Goal: Task Accomplishment & Management: Manage account settings

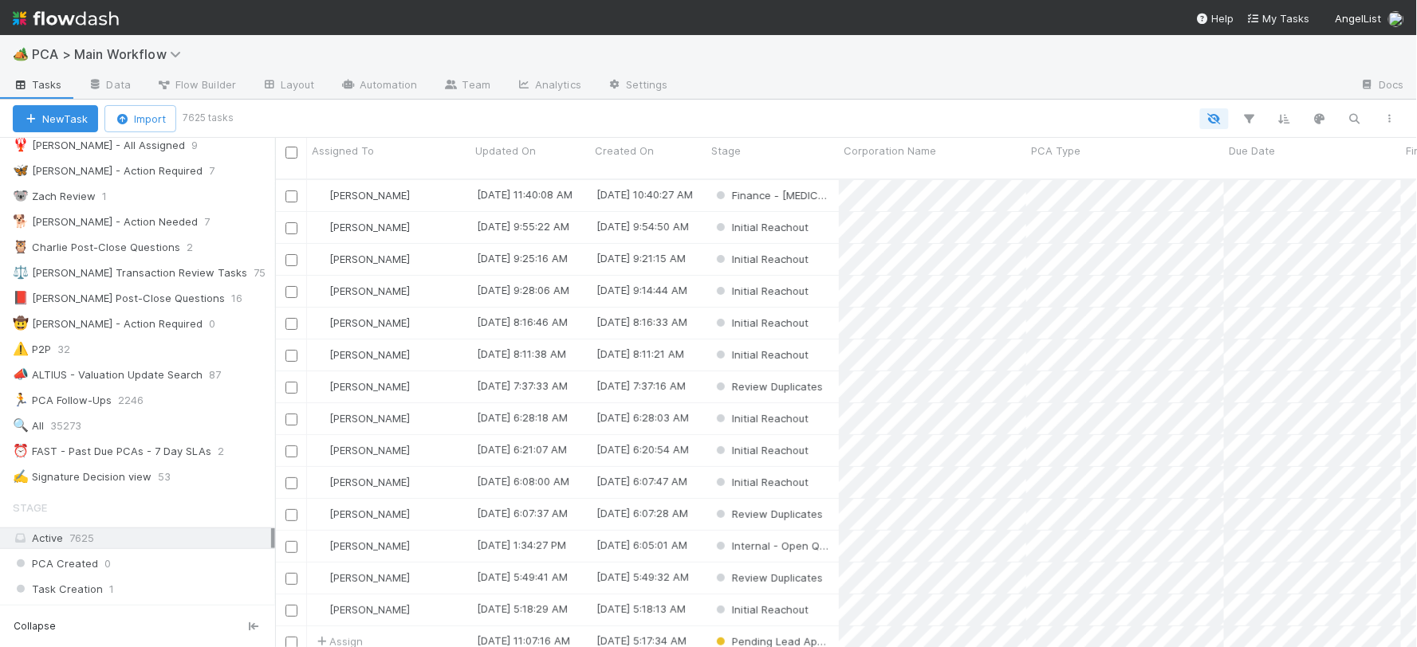
scroll to position [177, 0]
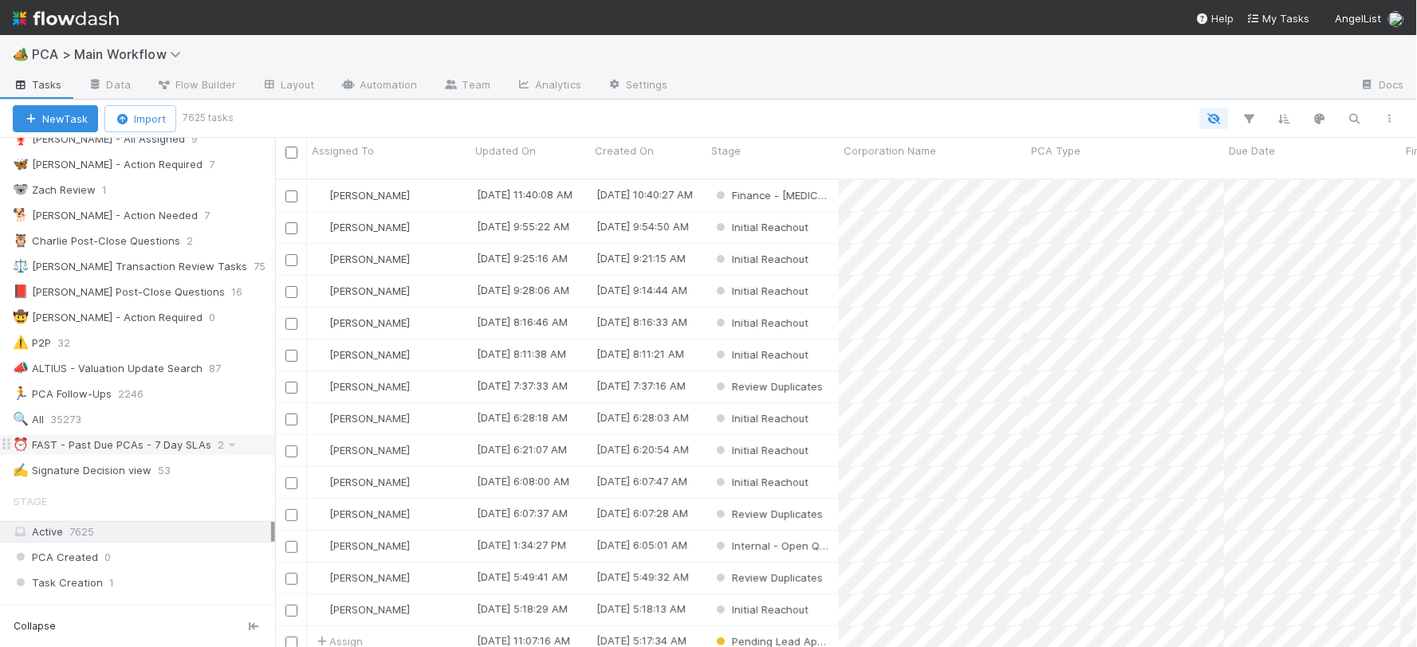
click at [160, 446] on div "⏰ FAST - Past Due PCAs - 7 Day SLAs" at bounding box center [112, 445] width 199 height 20
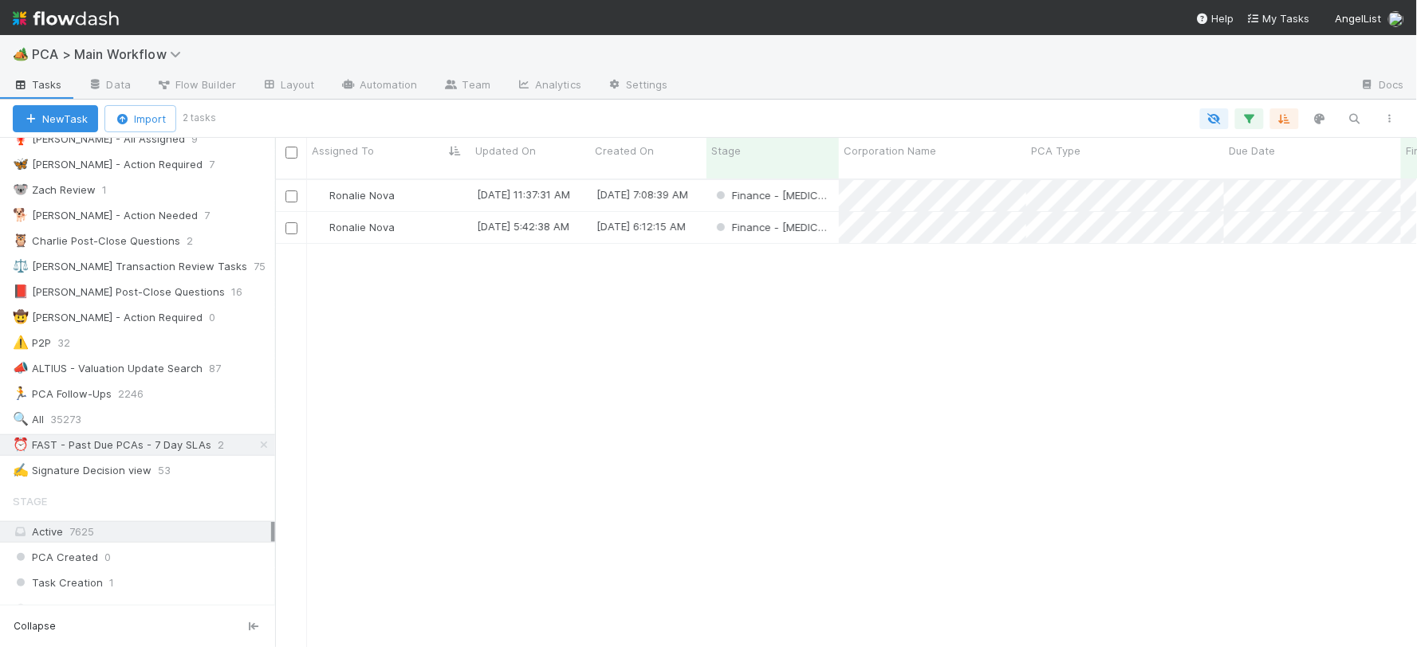
scroll to position [468, 1128]
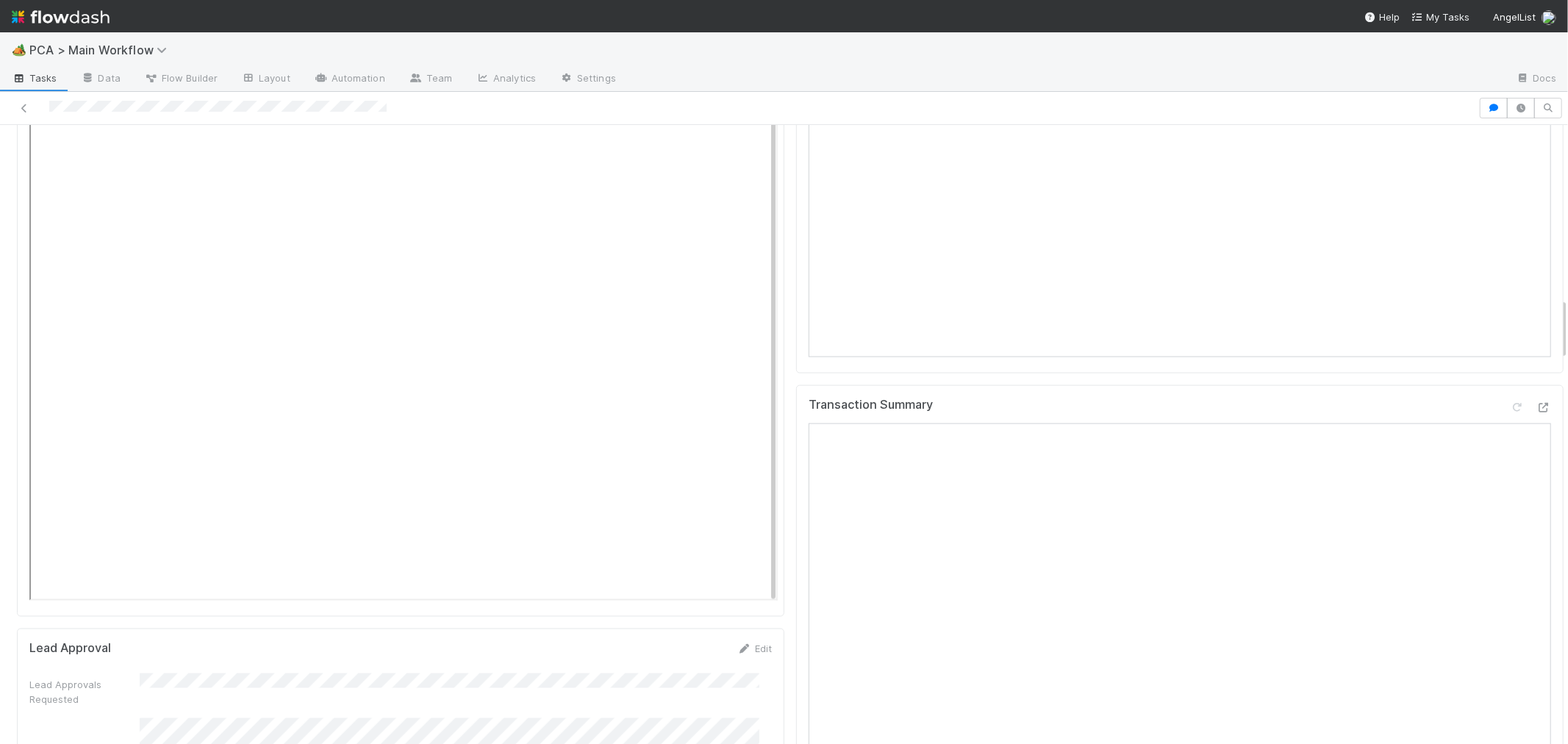
scroll to position [1715, 0]
click at [1537, 402] on icon at bounding box center [1544, 407] width 15 height 9
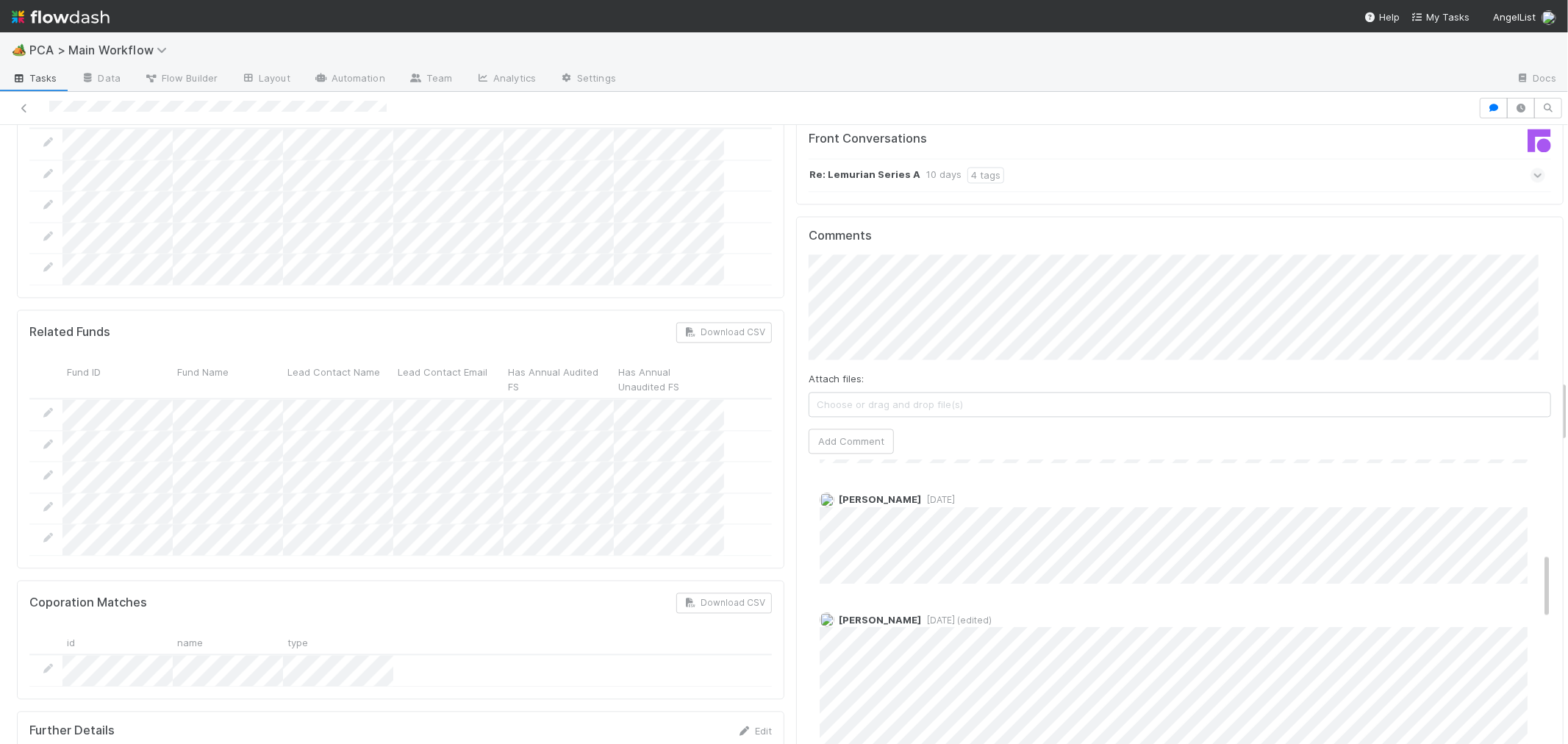
scroll to position [407, 0]
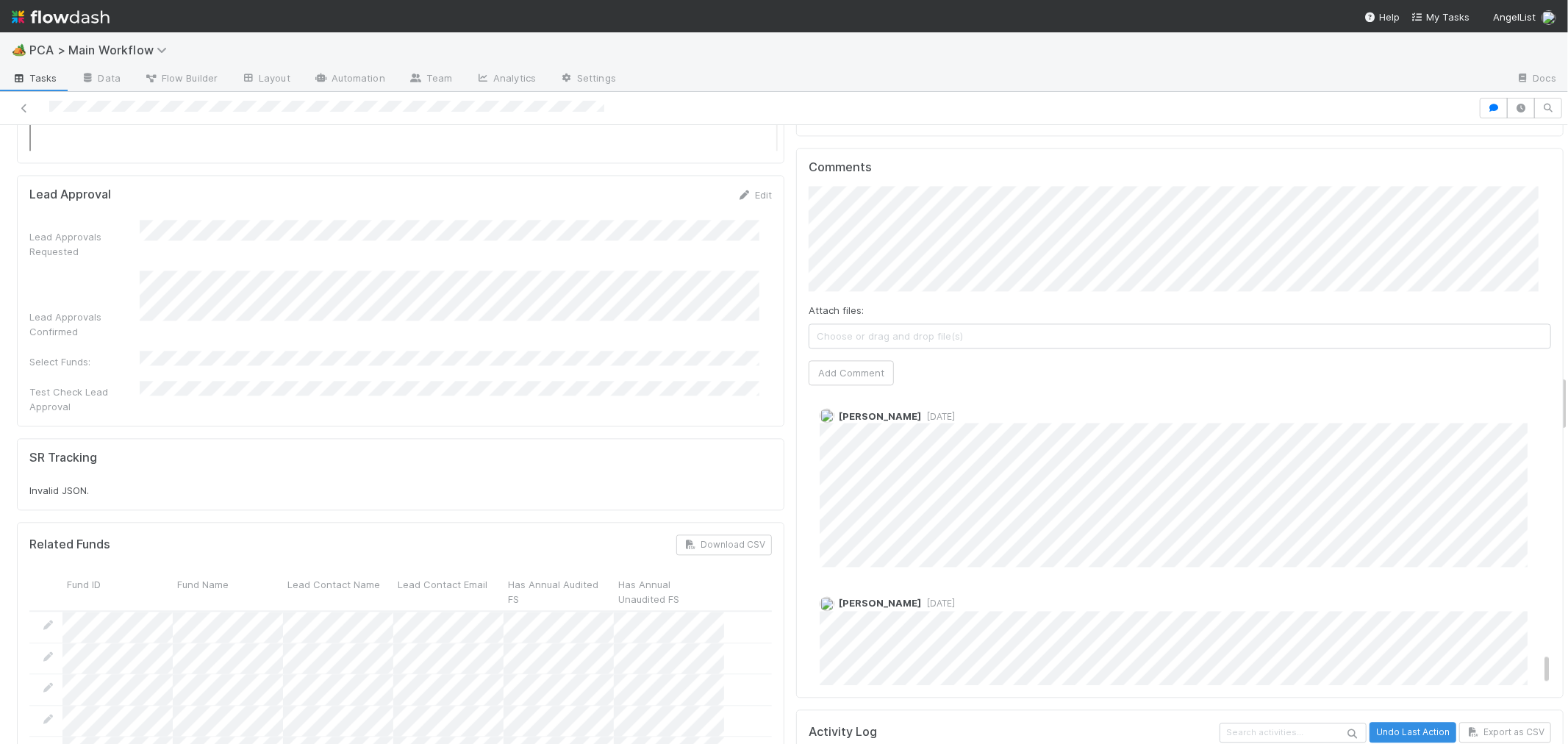
scroll to position [2295, 0]
click at [1053, 564] on div "[PERSON_NAME] [DATE]" at bounding box center [1186, 615] width 754 height 102
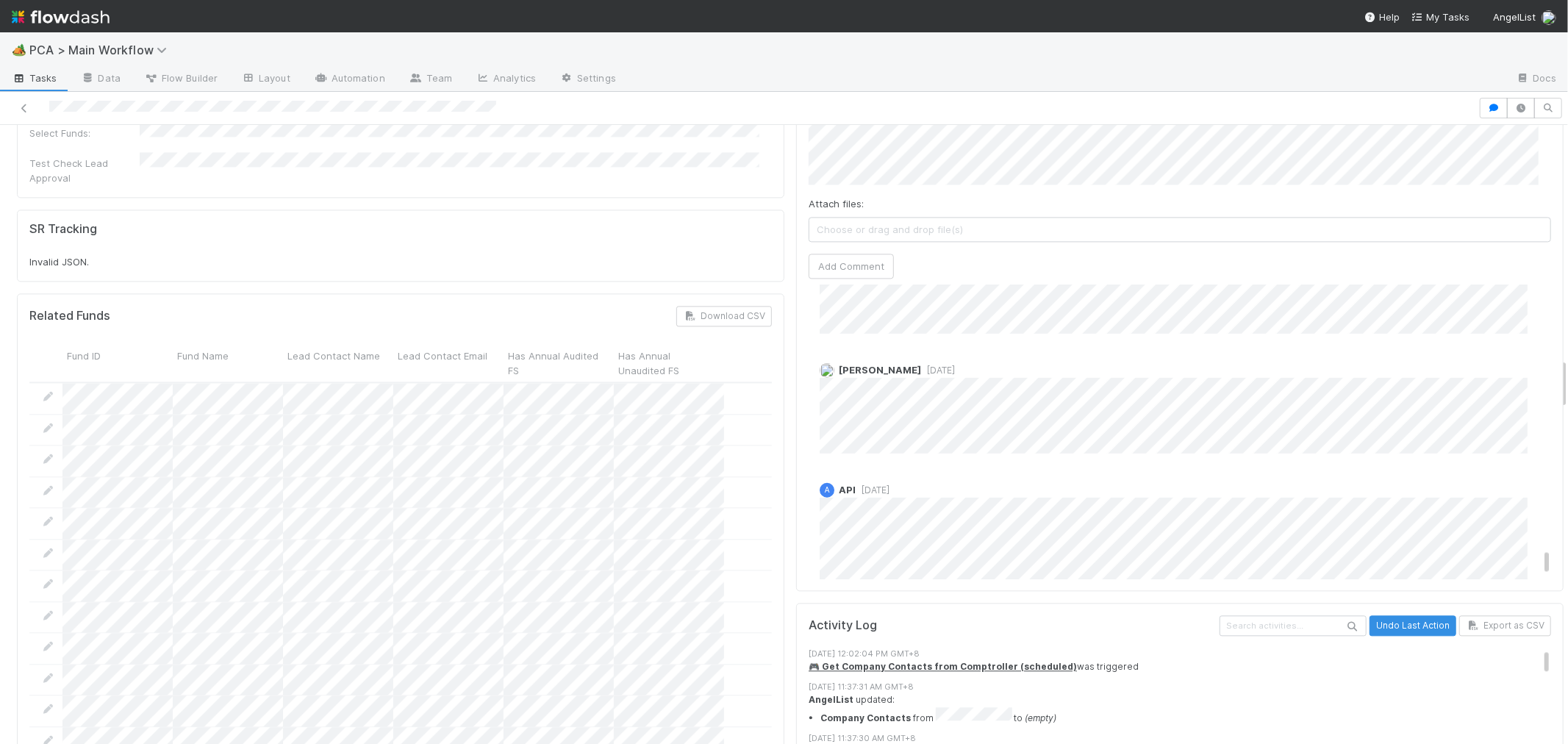
scroll to position [5537, 0]
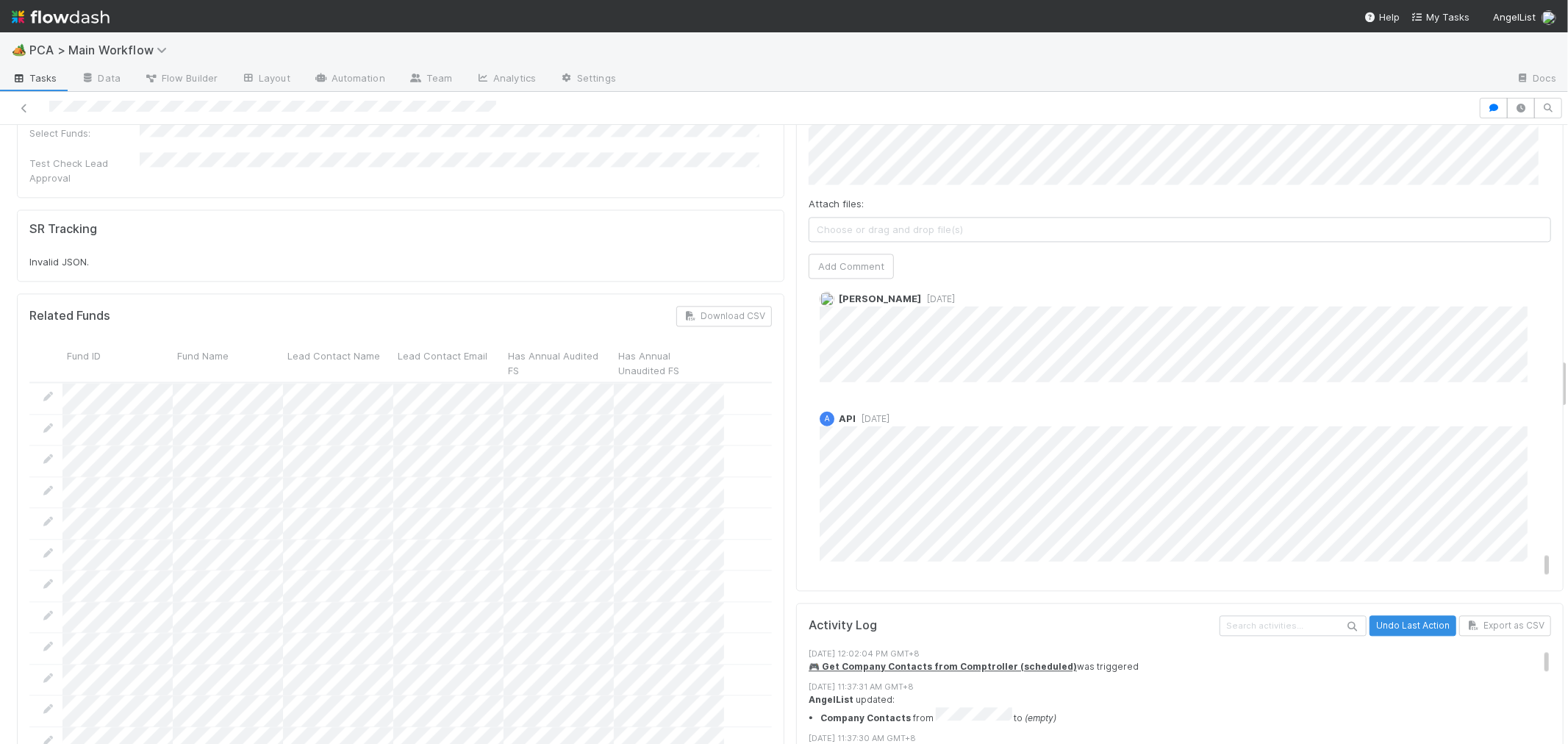
drag, startPoint x: 1523, startPoint y: 252, endPoint x: 1519, endPoint y: 453, distance: 201.0
click at [1519, 453] on div "Comments Attach files: Choose or drag and drop file(s) Add Comment Ronalie Nova…" at bounding box center [1180, 315] width 767 height 550
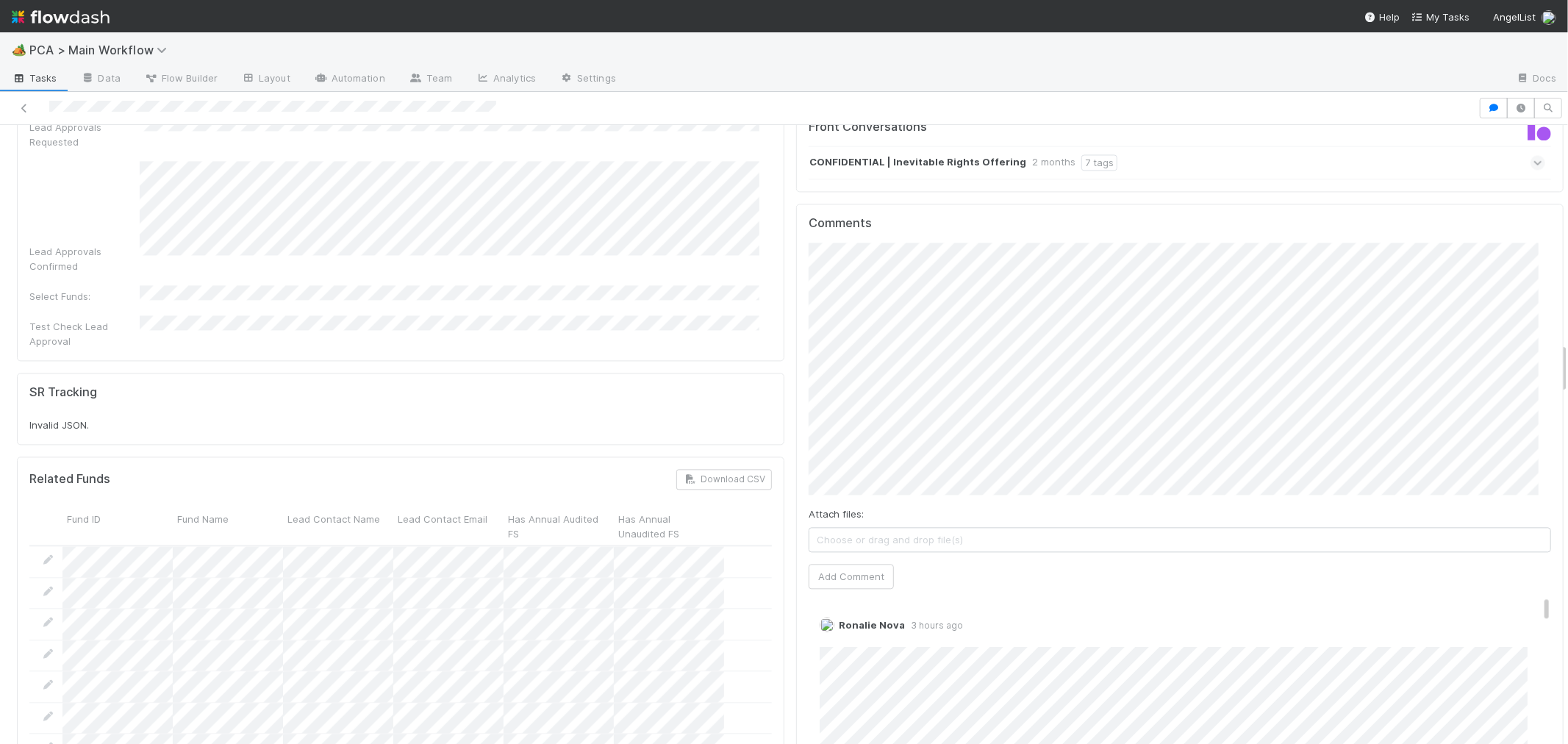
scroll to position [2368, 0]
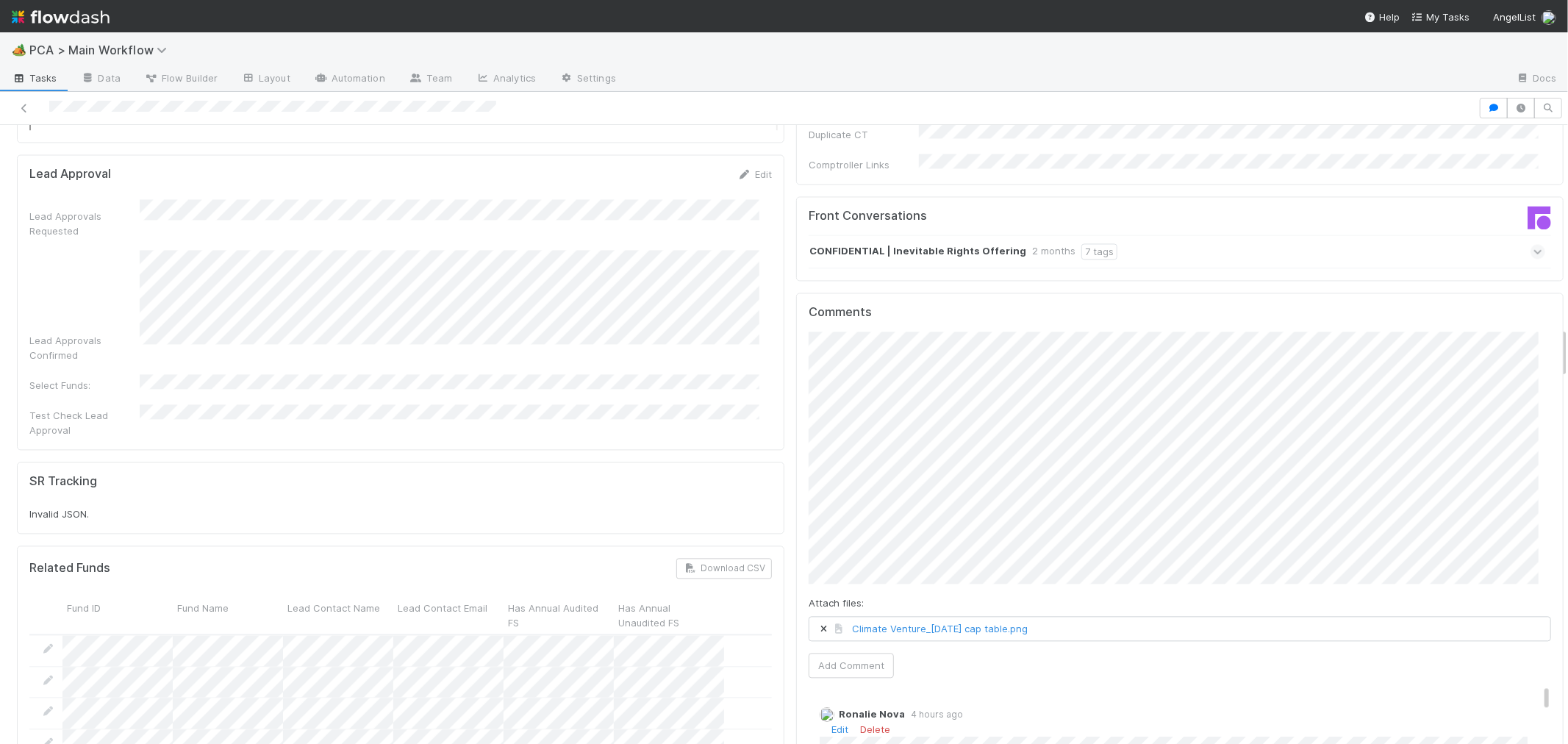
scroll to position [2613, 0]
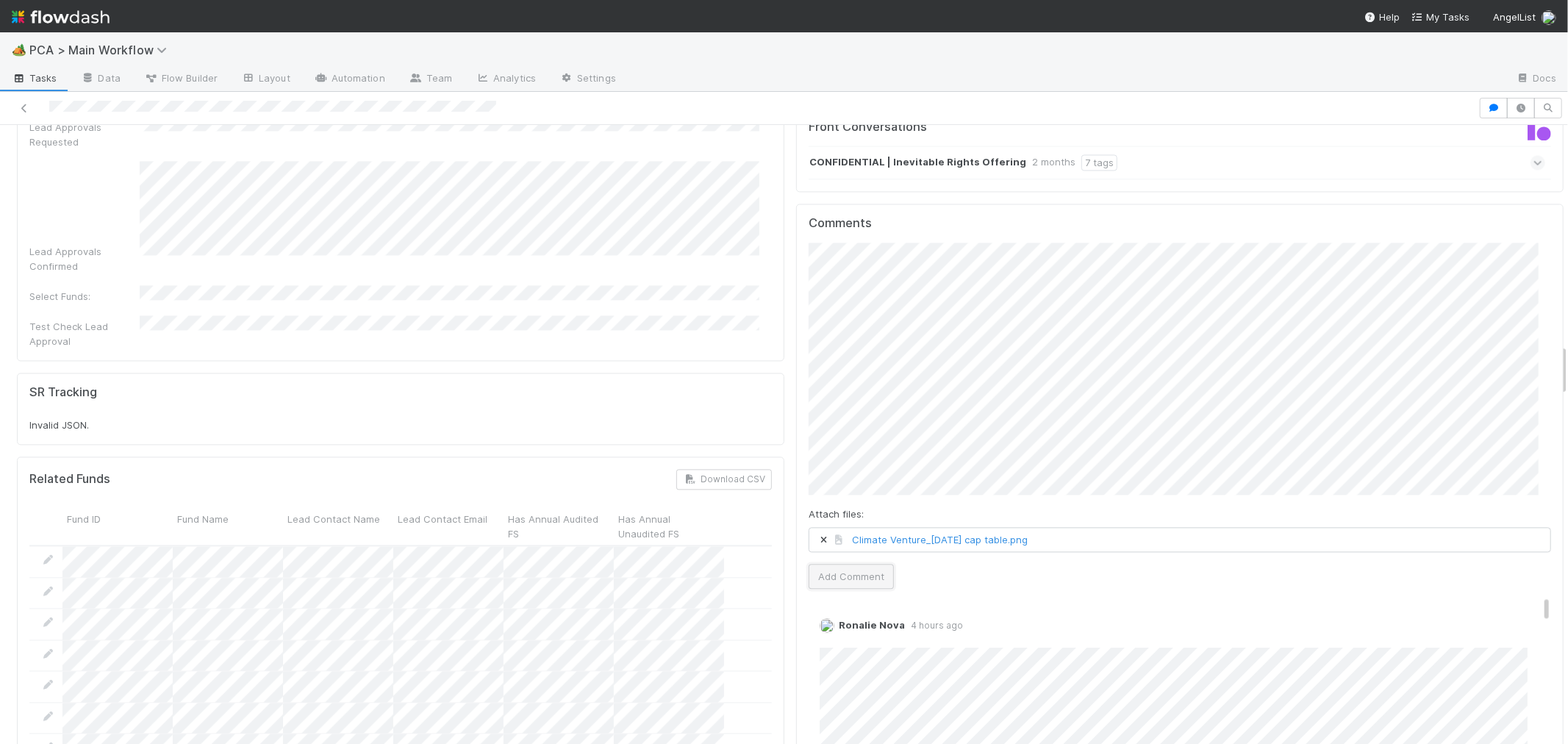
click at [858, 563] on button "Add Comment" at bounding box center [851, 575] width 85 height 25
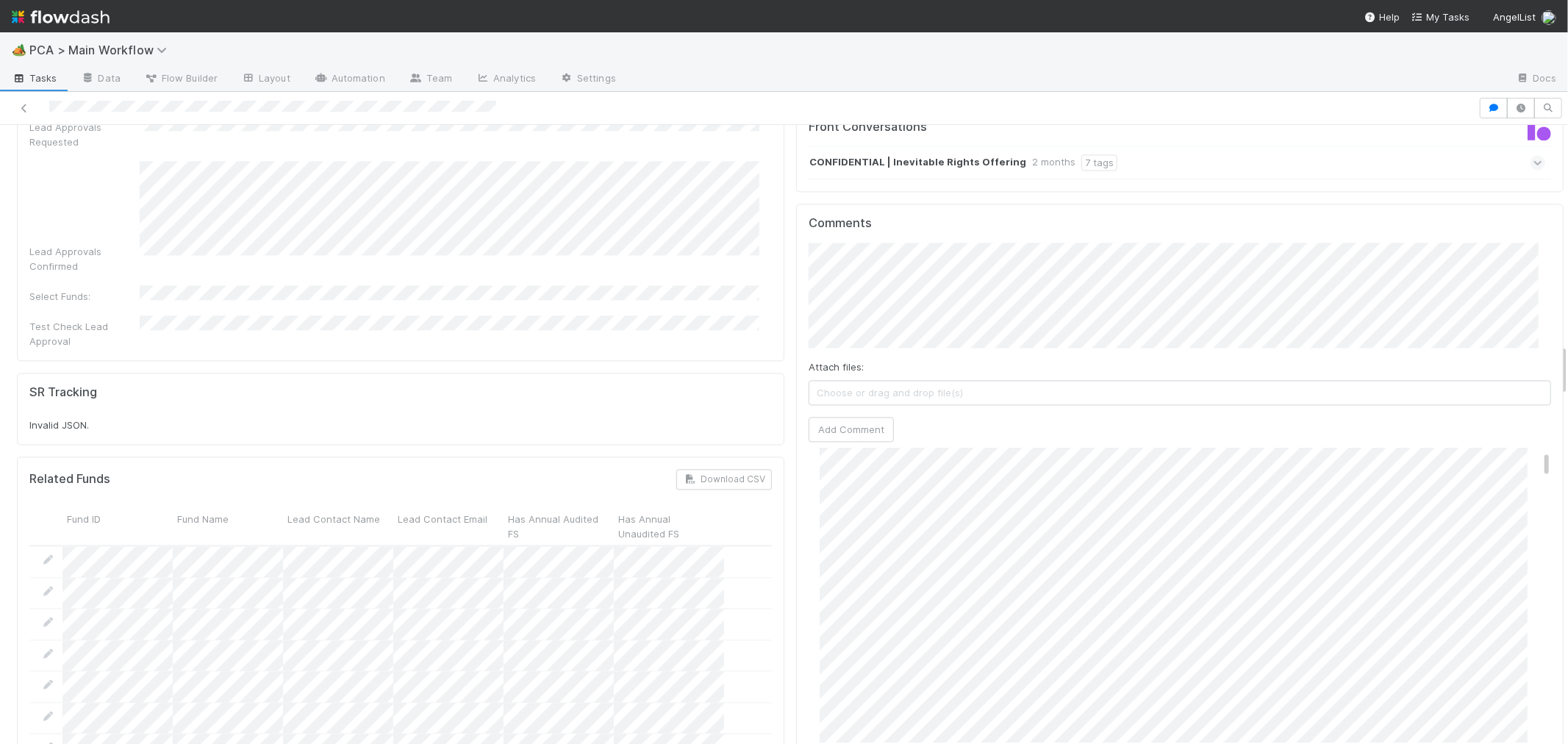
scroll to position [0, 0]
click at [832, 487] on link "Edit" at bounding box center [840, 492] width 17 height 12
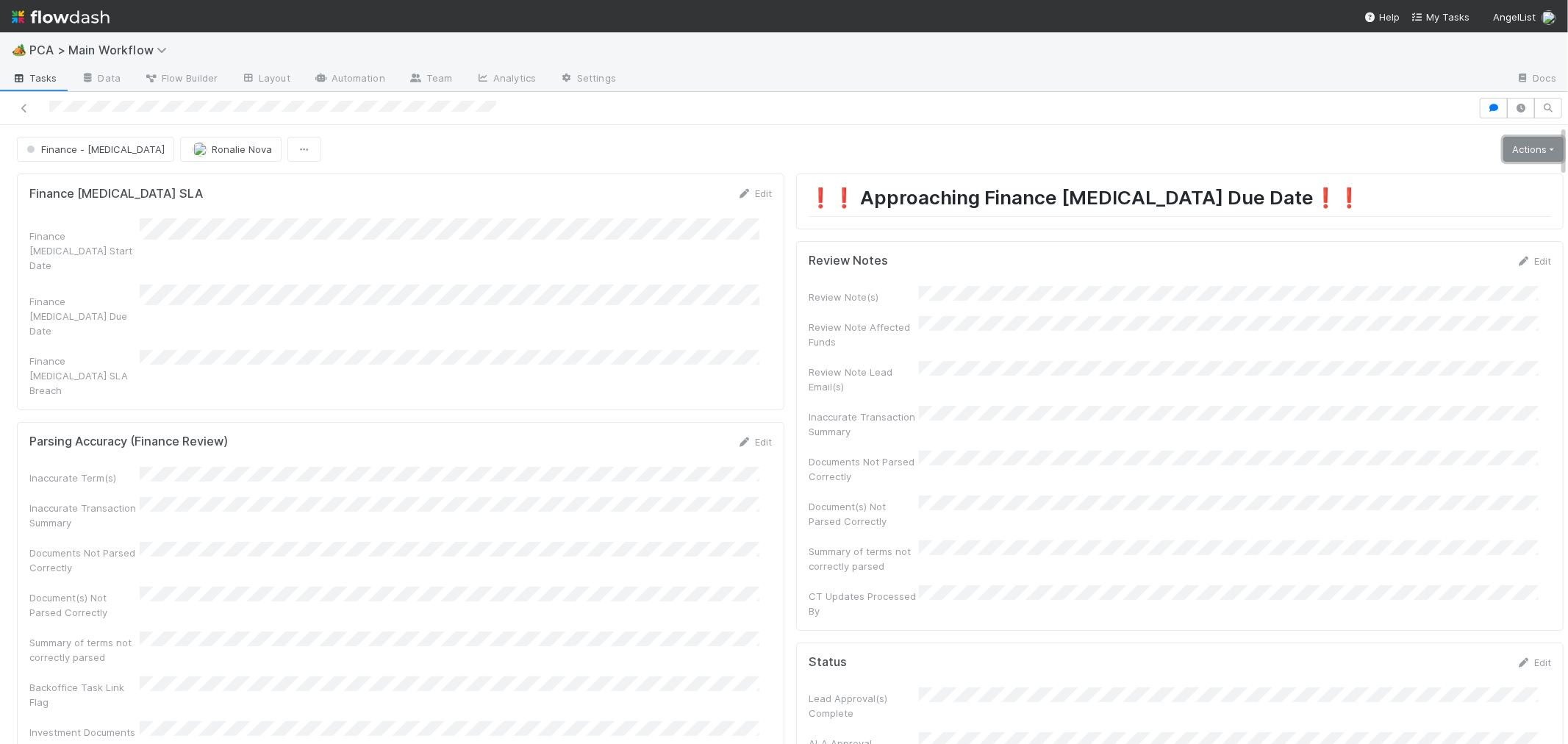
click at [1503, 150] on link "Actions" at bounding box center [1533, 148] width 60 height 25
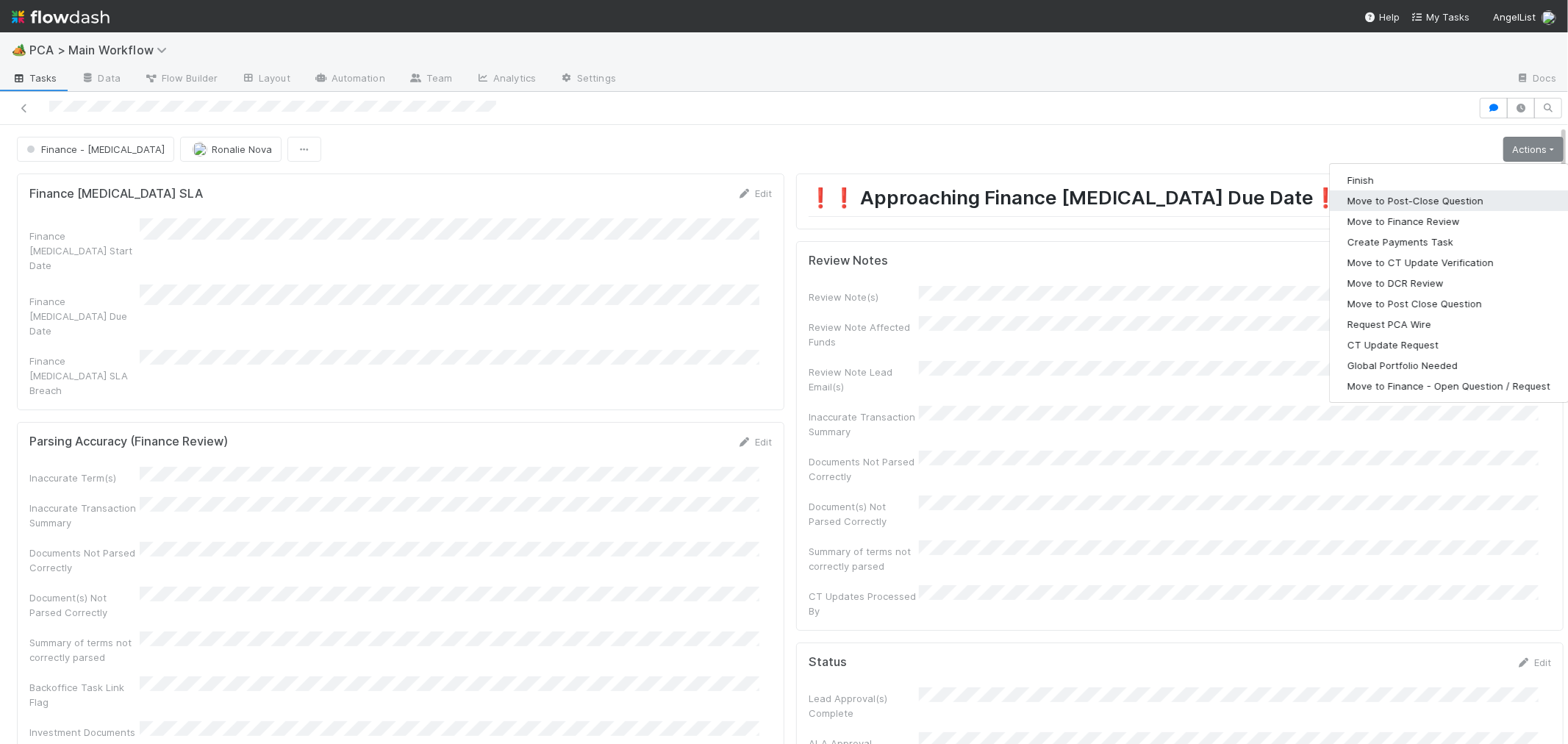
click at [1395, 201] on button "Move to Post-Close Question" at bounding box center [1449, 200] width 238 height 20
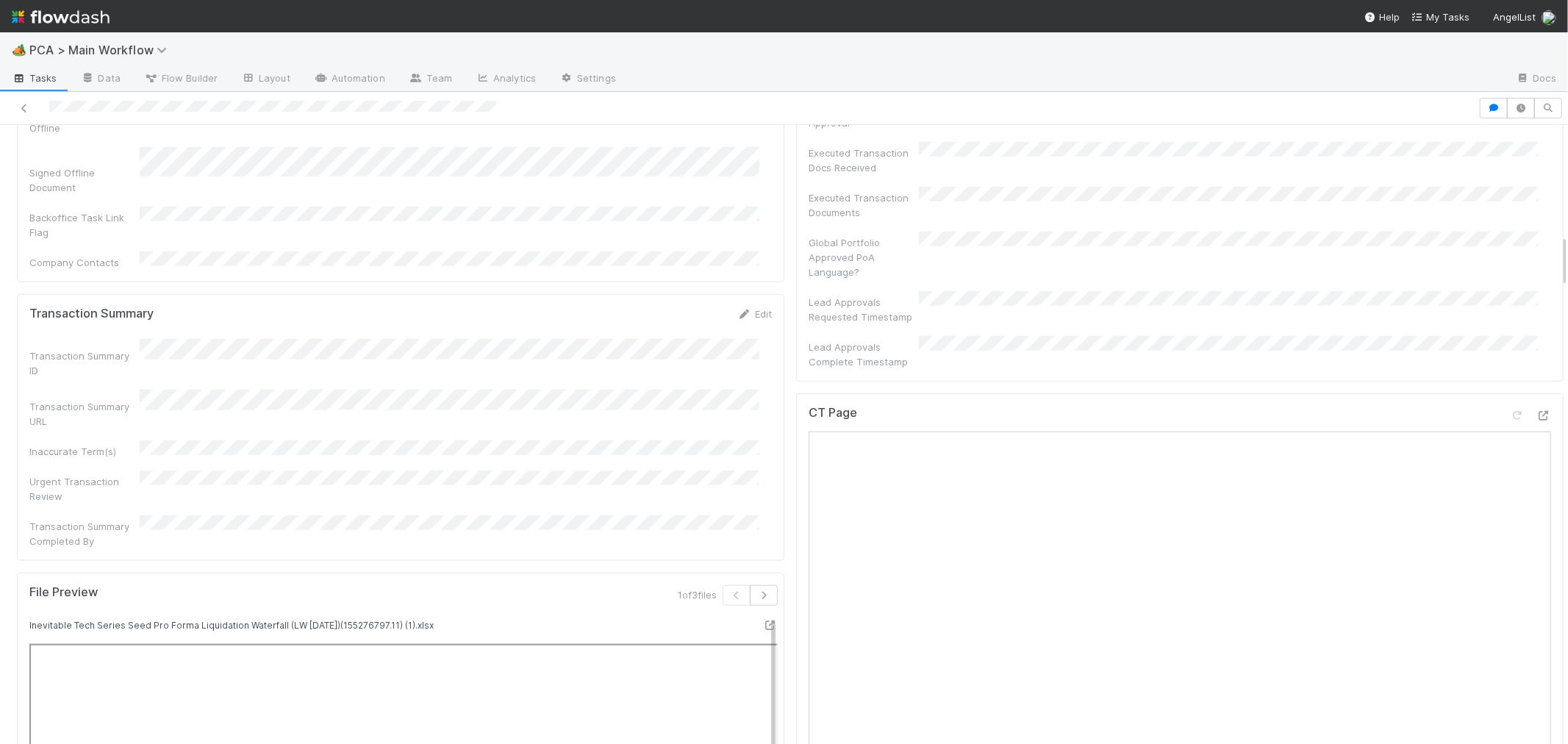
scroll to position [898, 0]
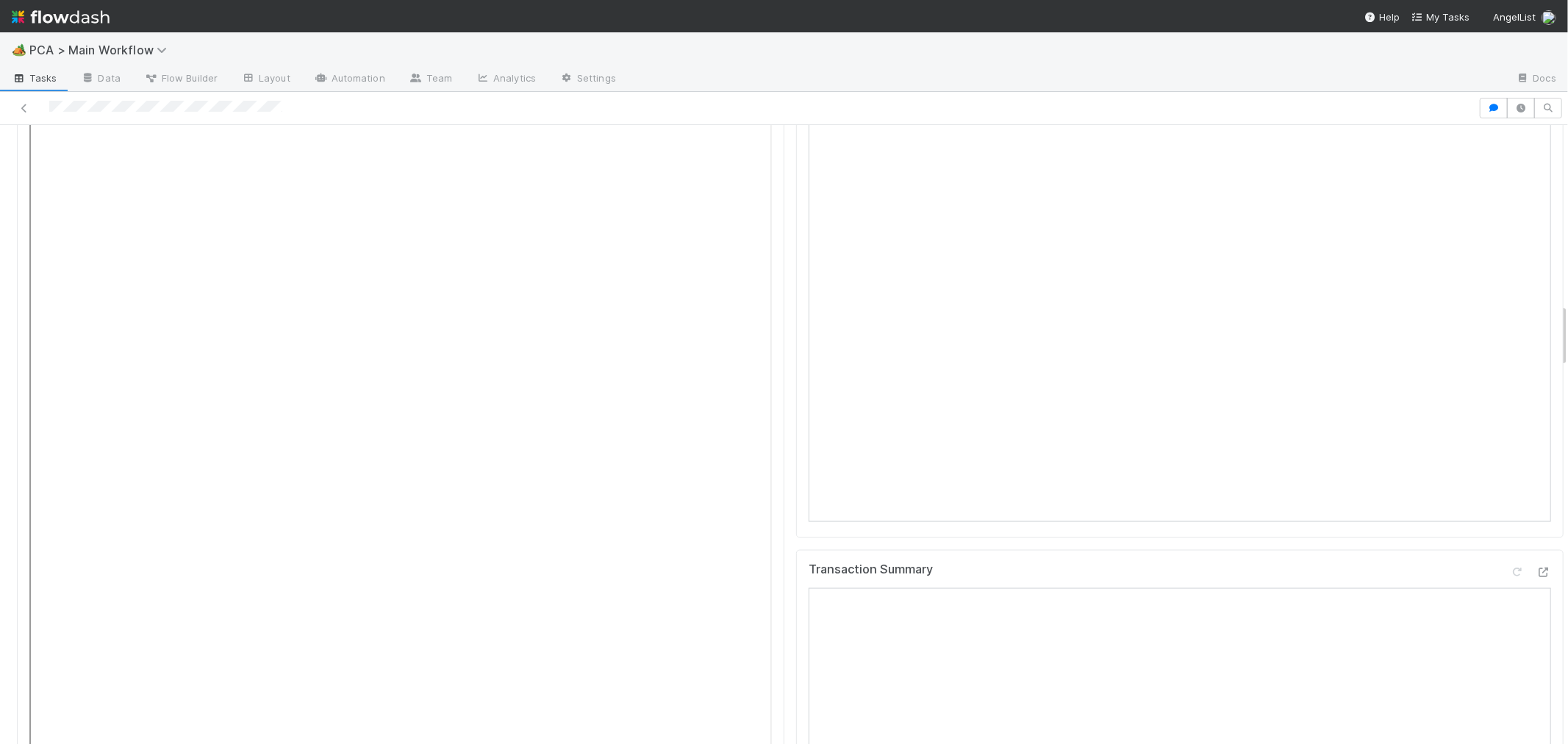
scroll to position [1715, 0]
click at [1537, 405] on div at bounding box center [1544, 412] width 15 height 15
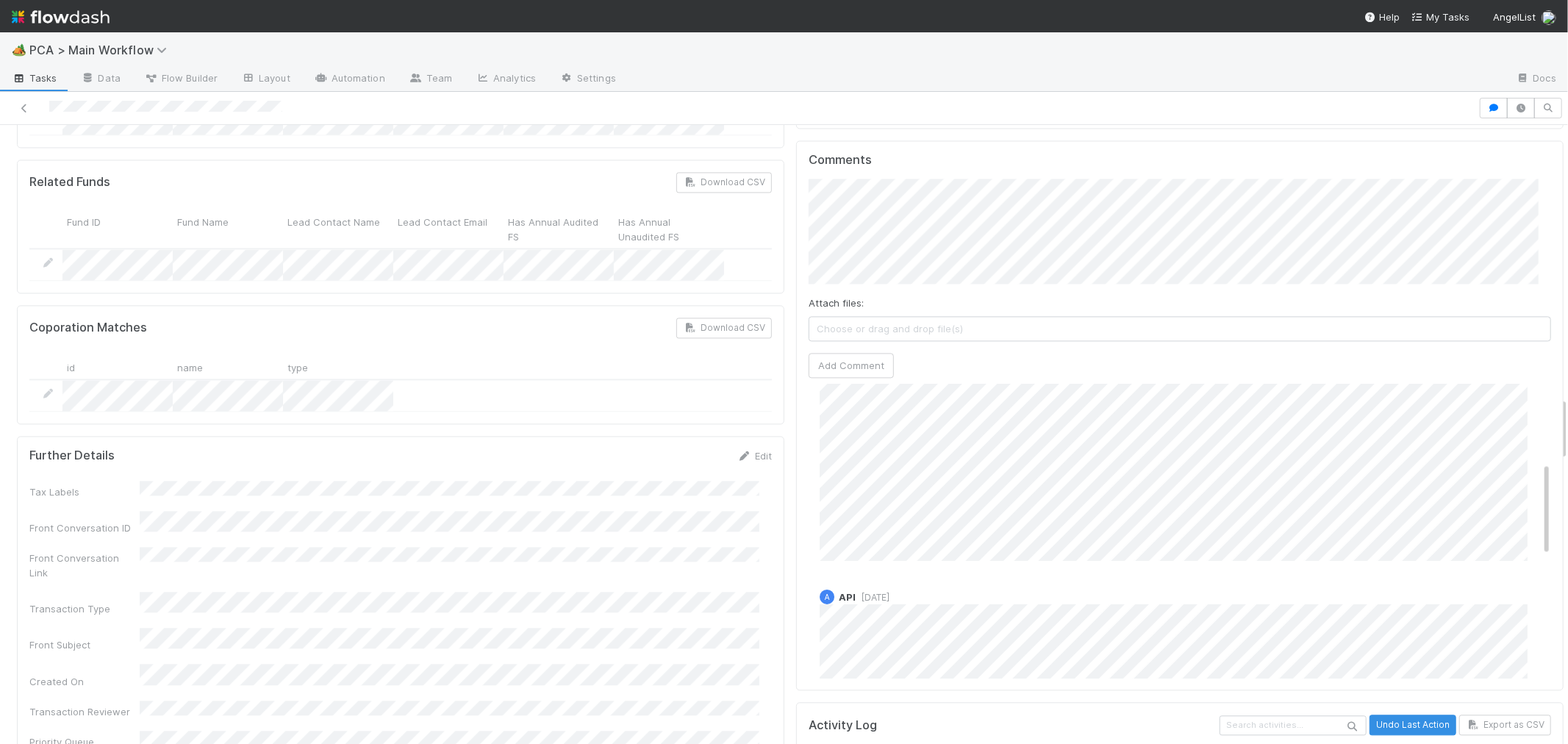
scroll to position [244, 0]
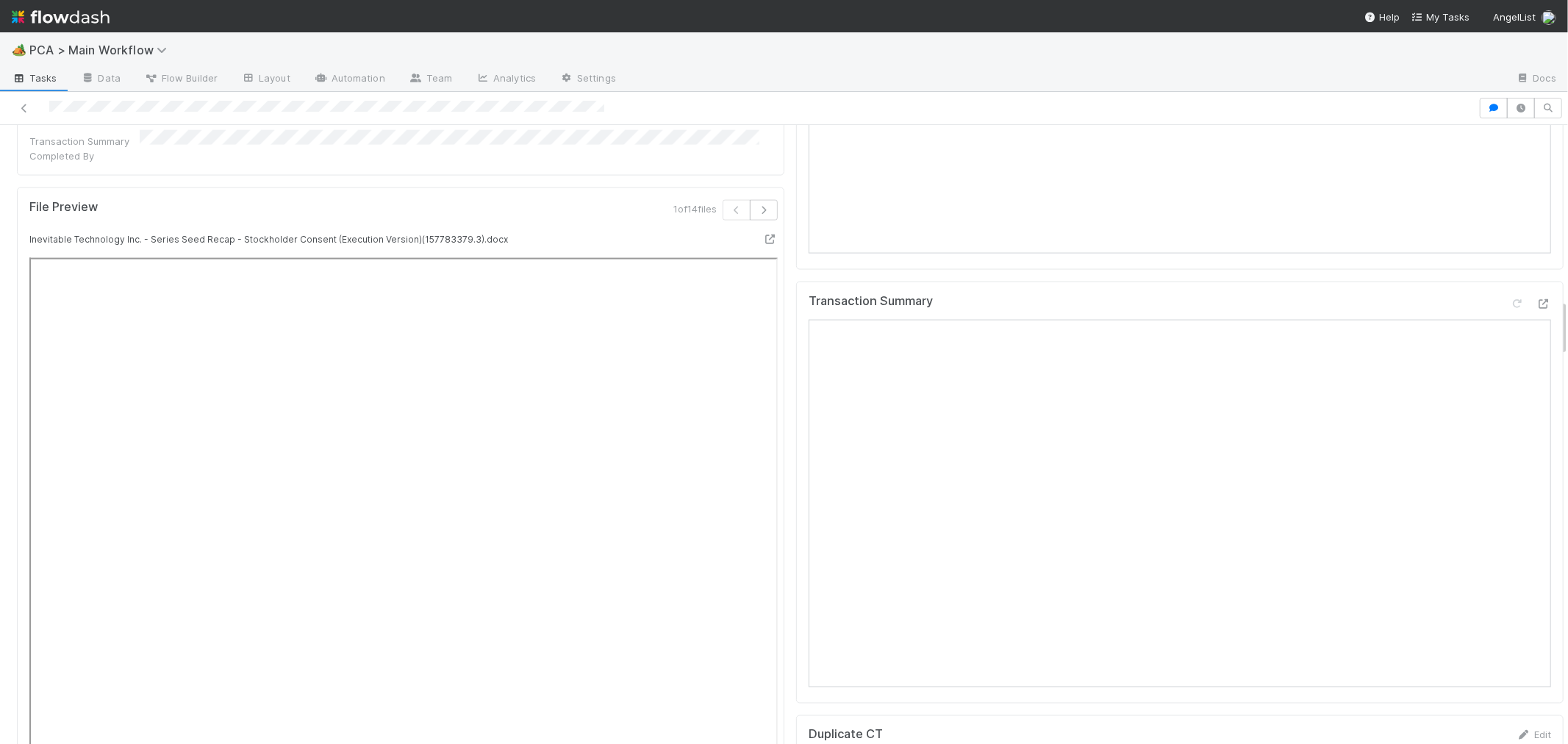
scroll to position [1878, 0]
click at [1537, 300] on icon at bounding box center [1544, 304] width 15 height 9
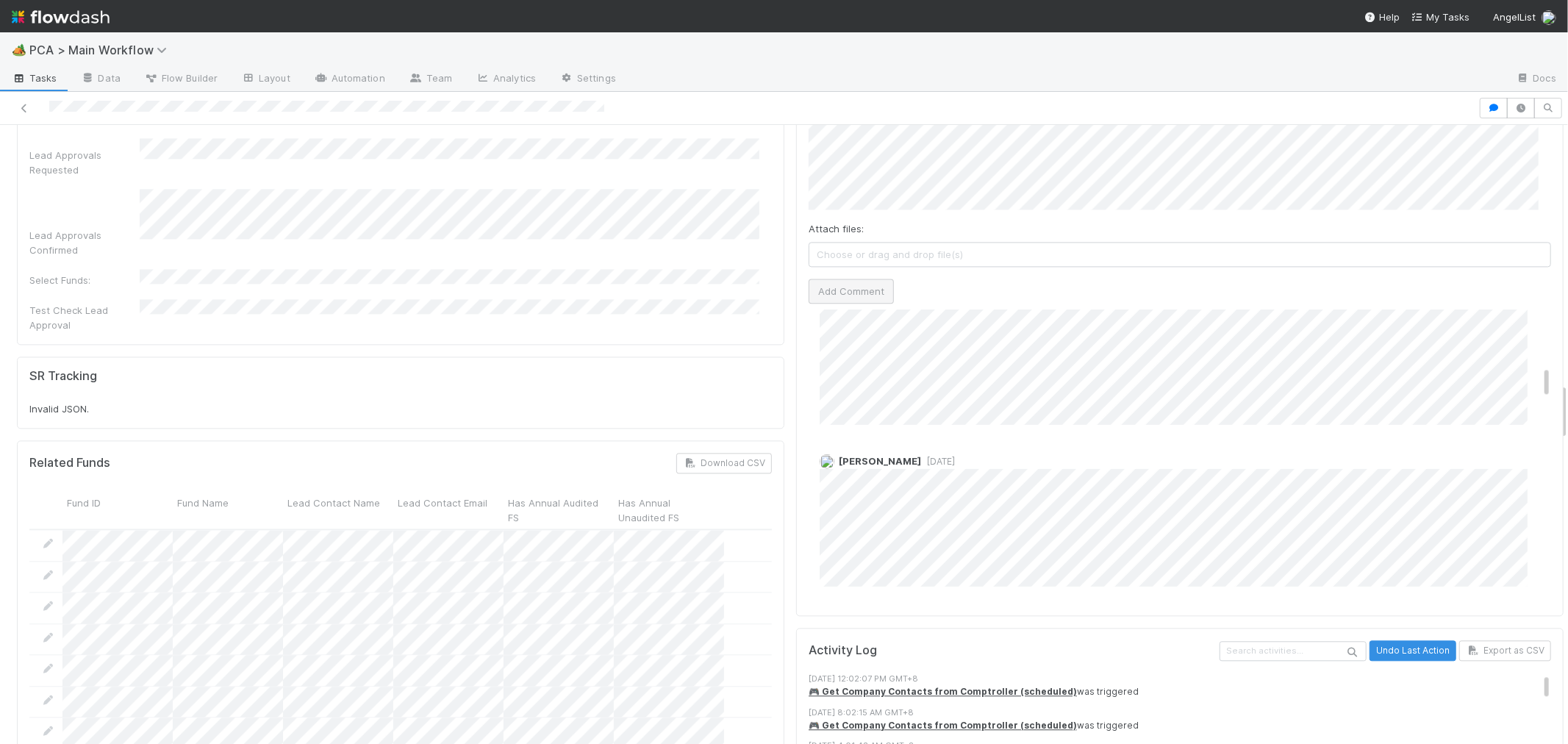
scroll to position [490, 0]
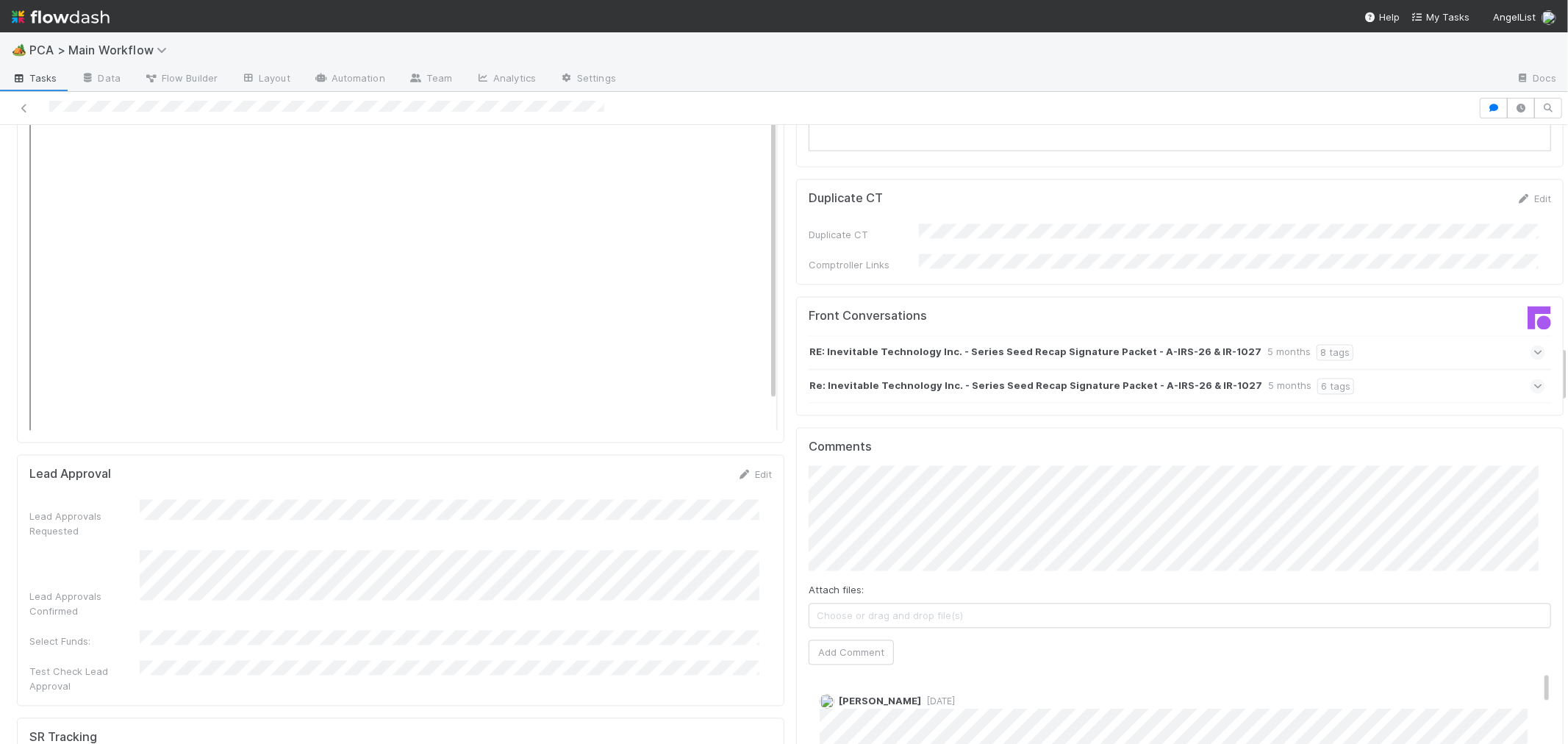
scroll to position [2368, 0]
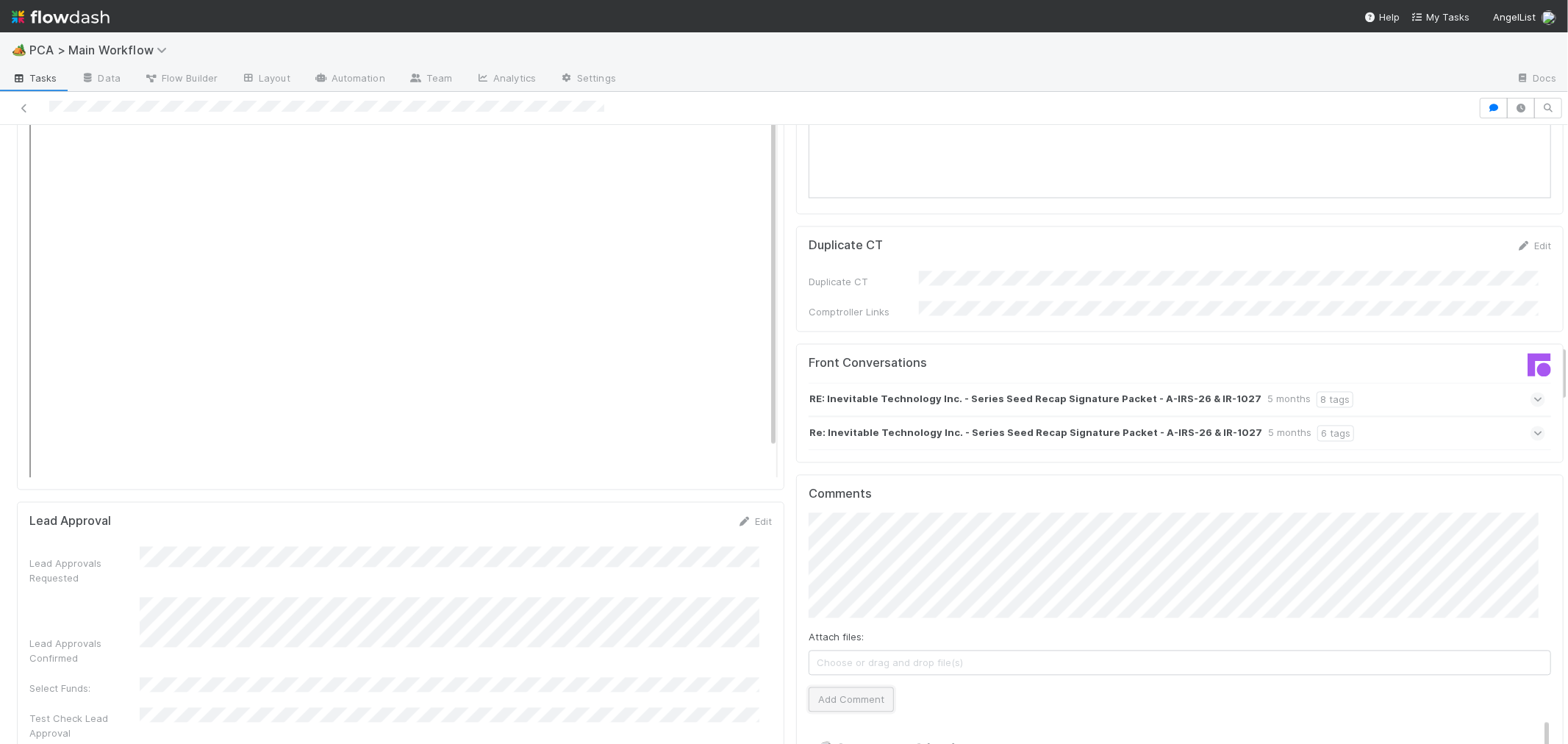
click at [872, 687] on button "Add Comment" at bounding box center [851, 699] width 85 height 25
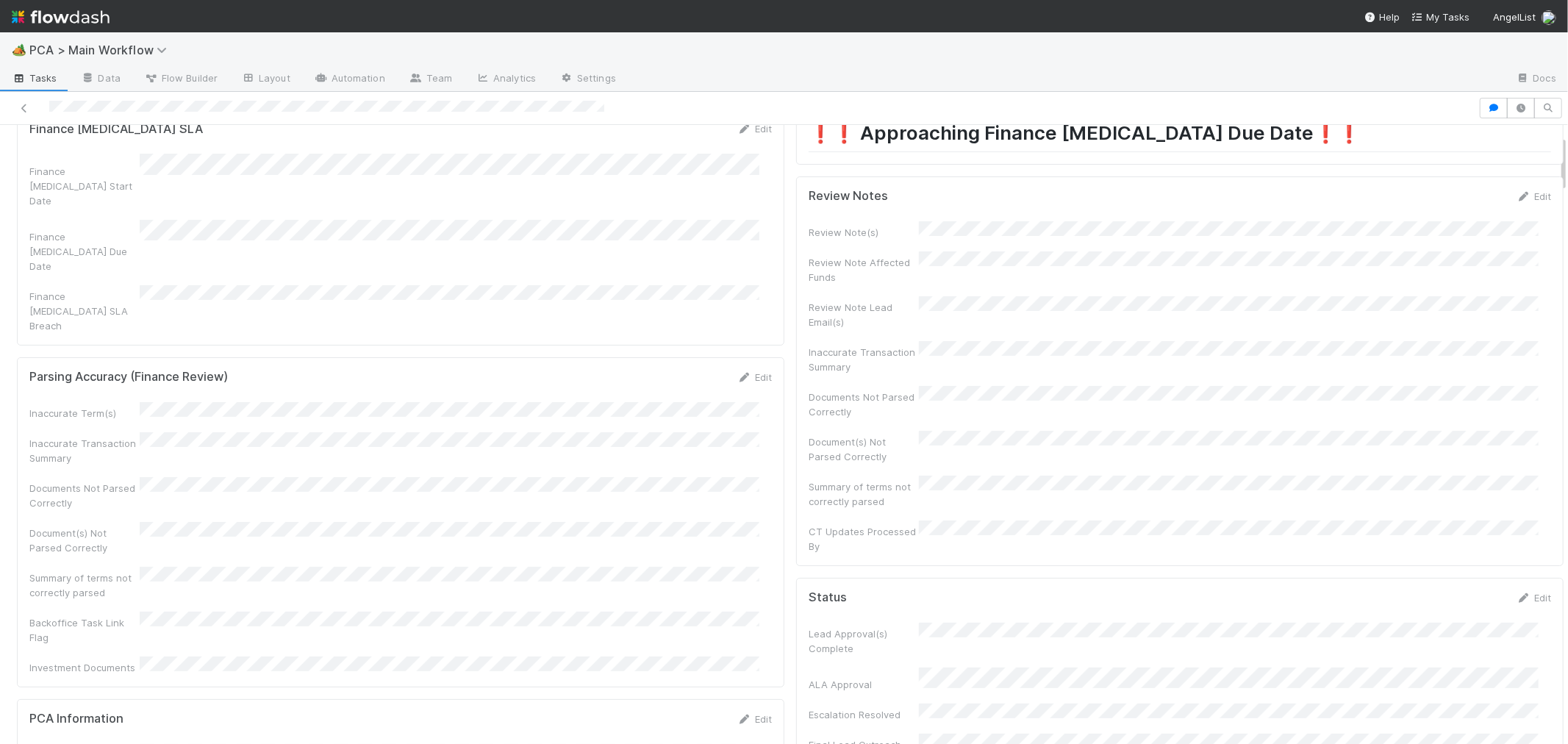
scroll to position [0, 0]
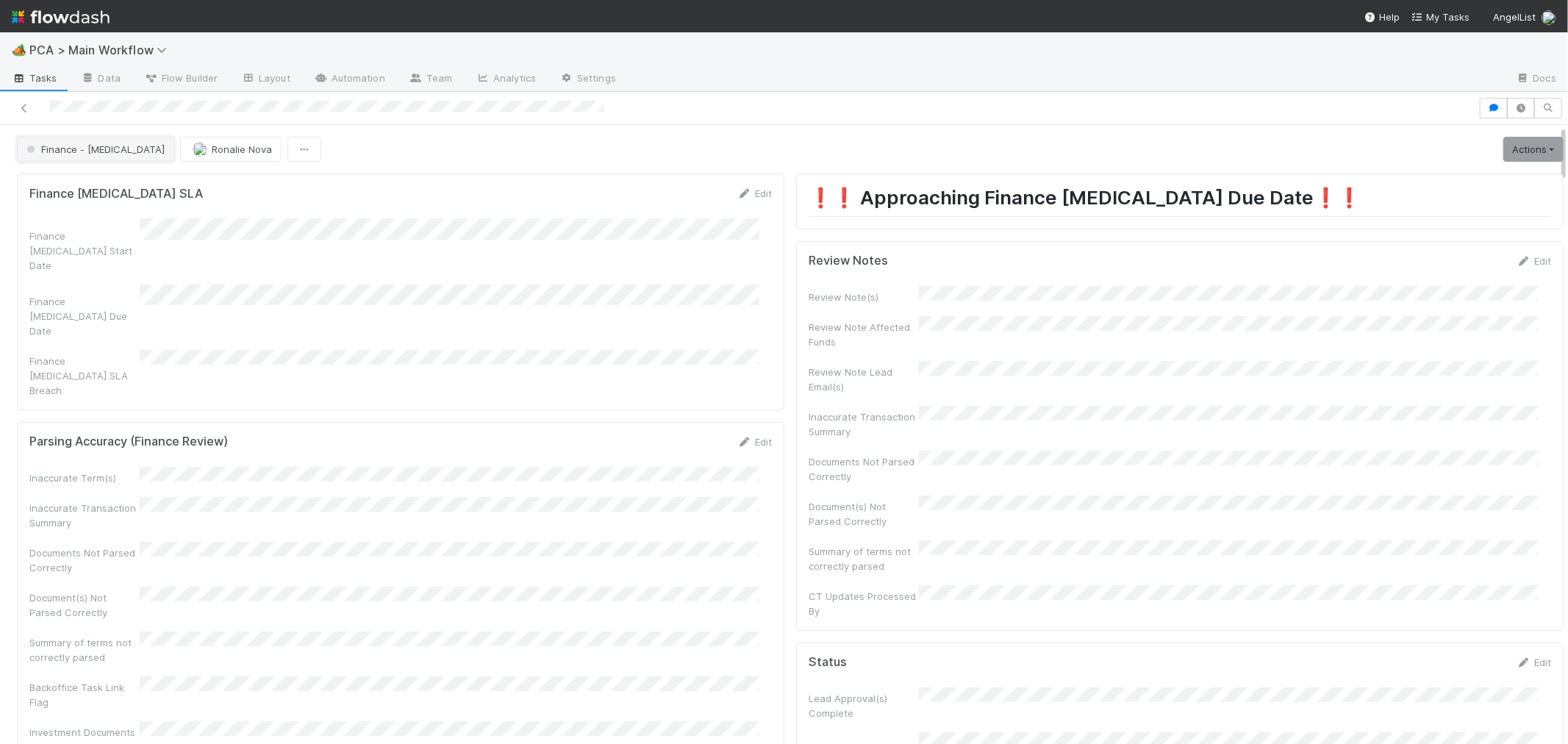
click at [79, 160] on button "Finance - [MEDICAL_DATA]" at bounding box center [95, 148] width 158 height 25
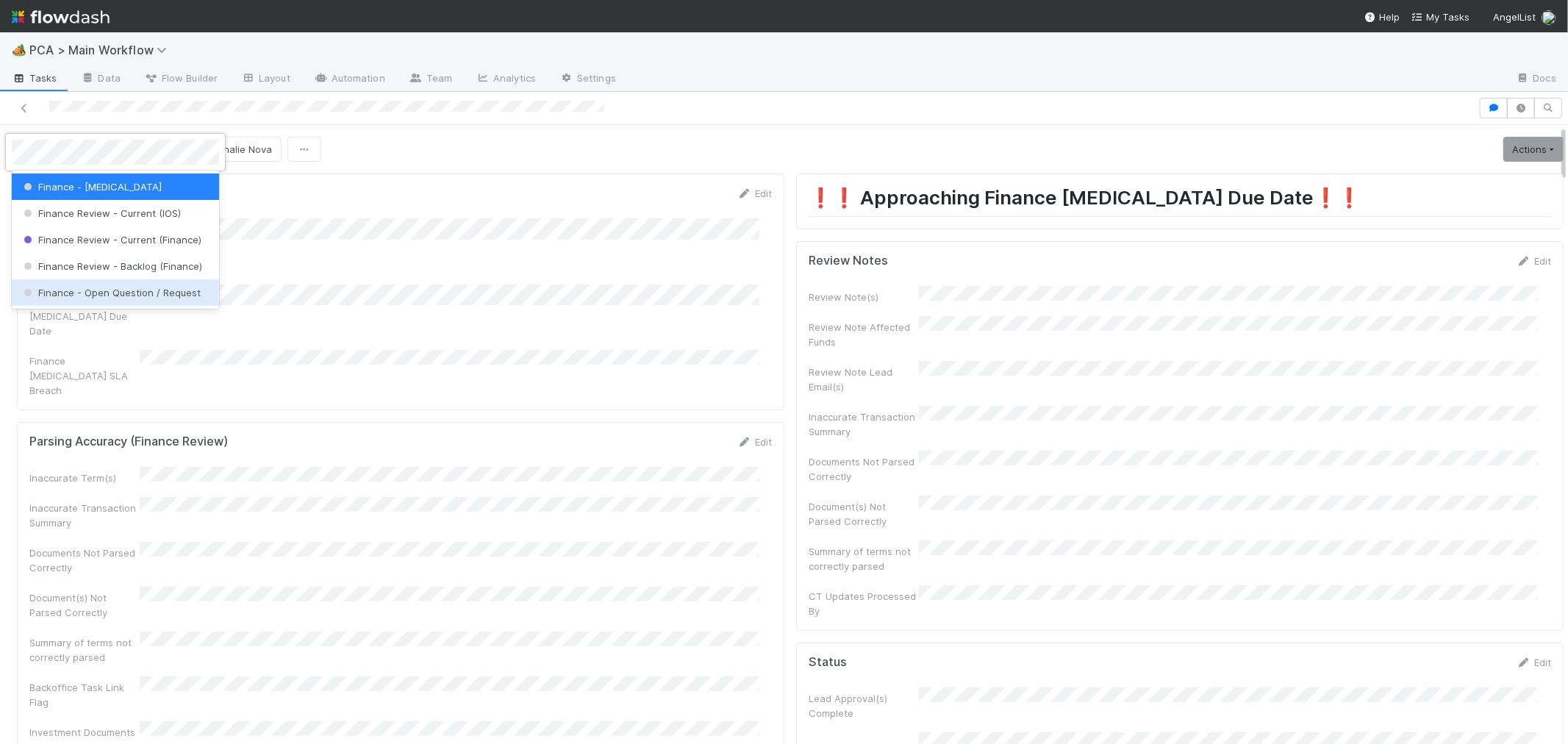
click at [177, 290] on span "Finance - Open Question / Request" at bounding box center [110, 292] width 180 height 12
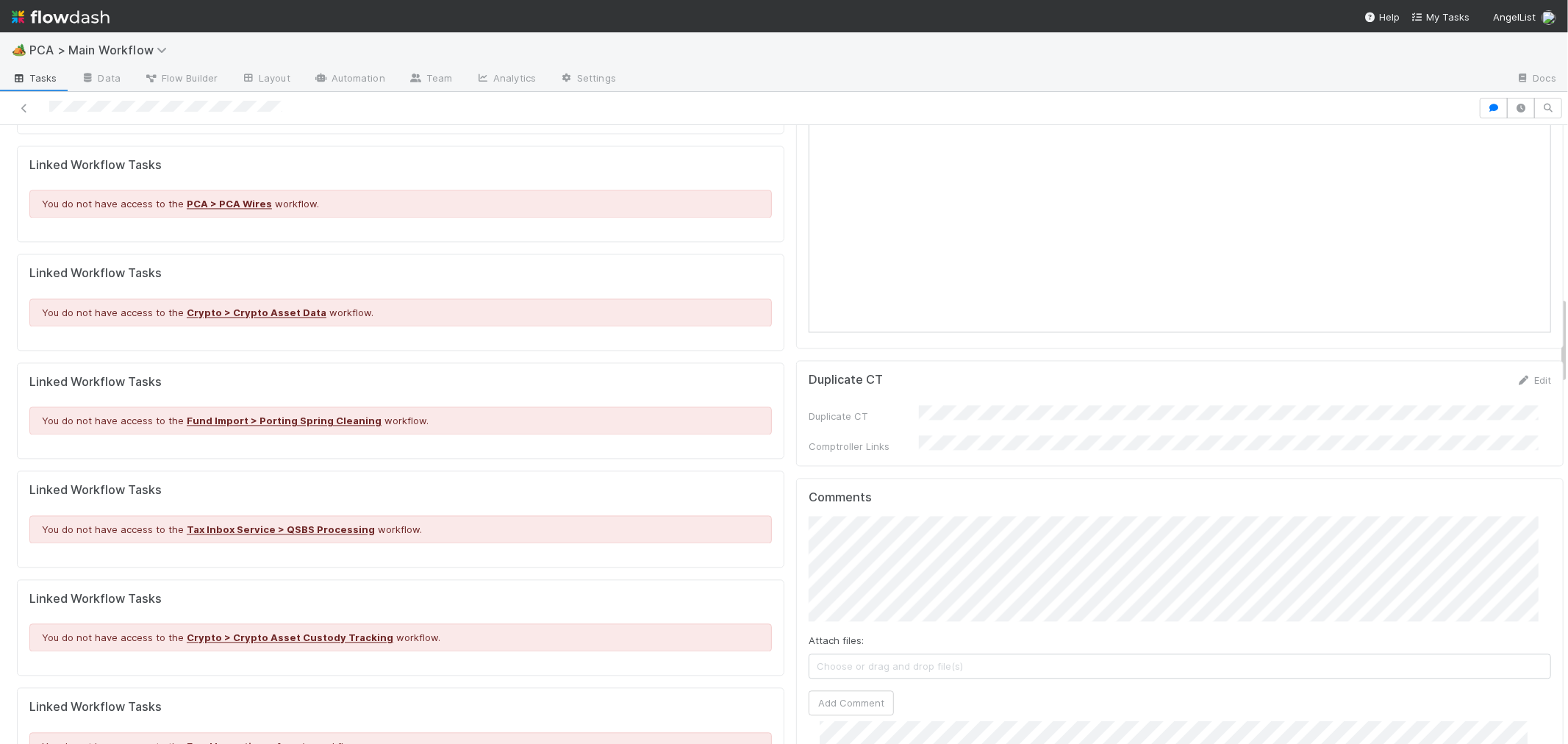
scroll to position [1206, 0]
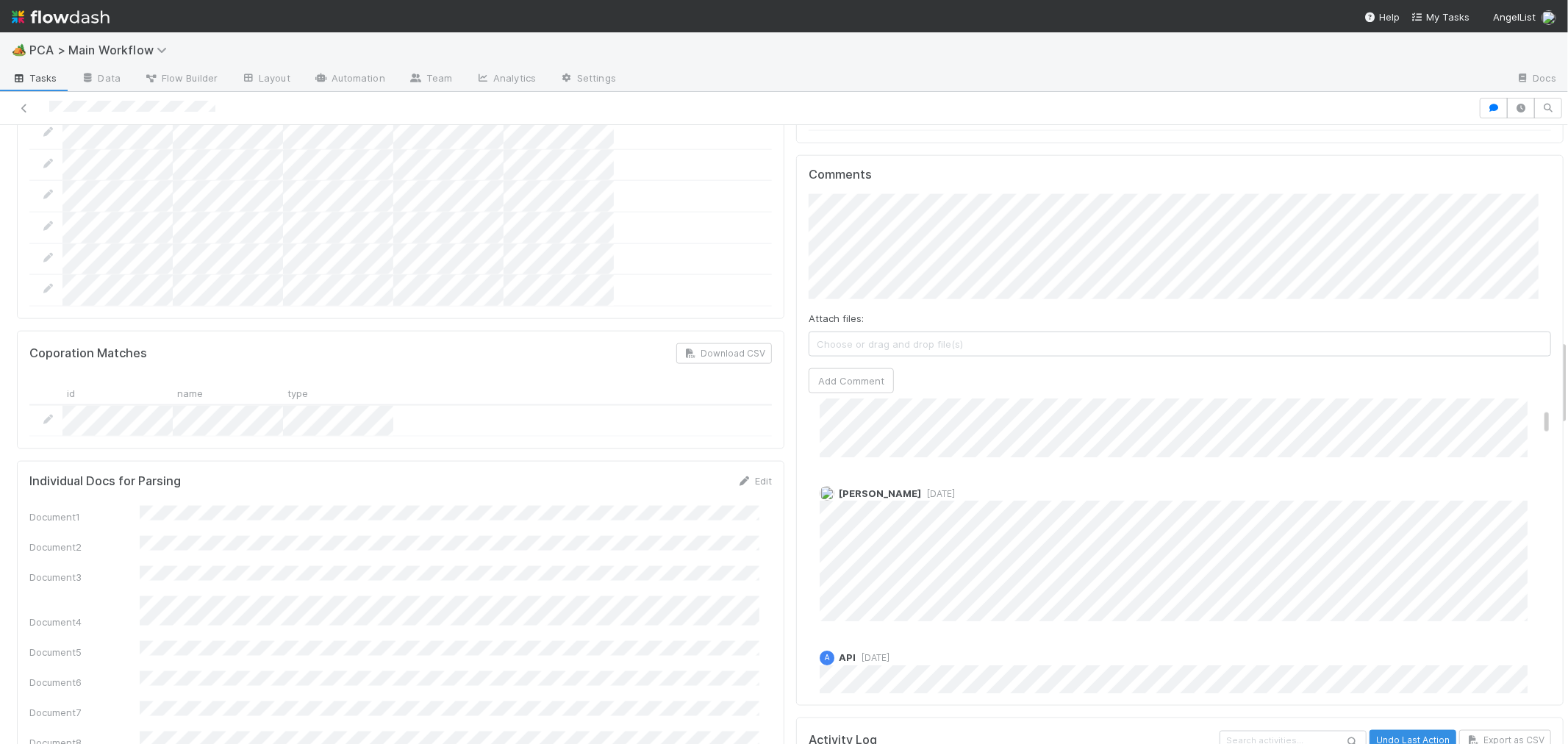
scroll to position [244, 0]
click at [849, 368] on button "Add Comment" at bounding box center [851, 380] width 85 height 25
click at [53, 48] on span "PCA > Main Workflow" at bounding box center [101, 50] width 145 height 15
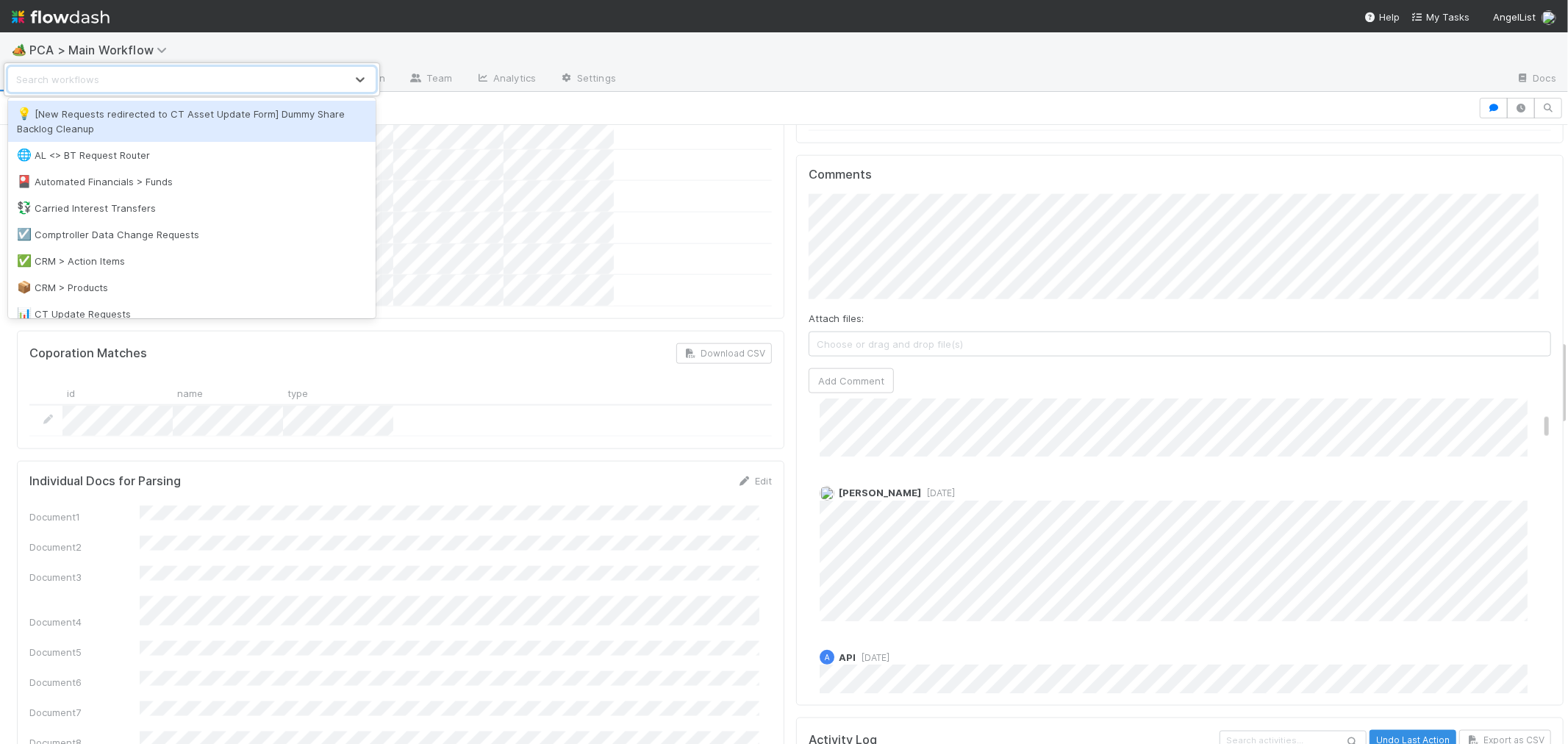
drag, startPoint x: 34, startPoint y: 17, endPoint x: 150, endPoint y: 2, distance: 117.0
click at [34, 16] on div "option [New Requests redirected to CT Asset Update Form] Dummy Share Backlog Cl…" at bounding box center [784, 372] width 1568 height 744
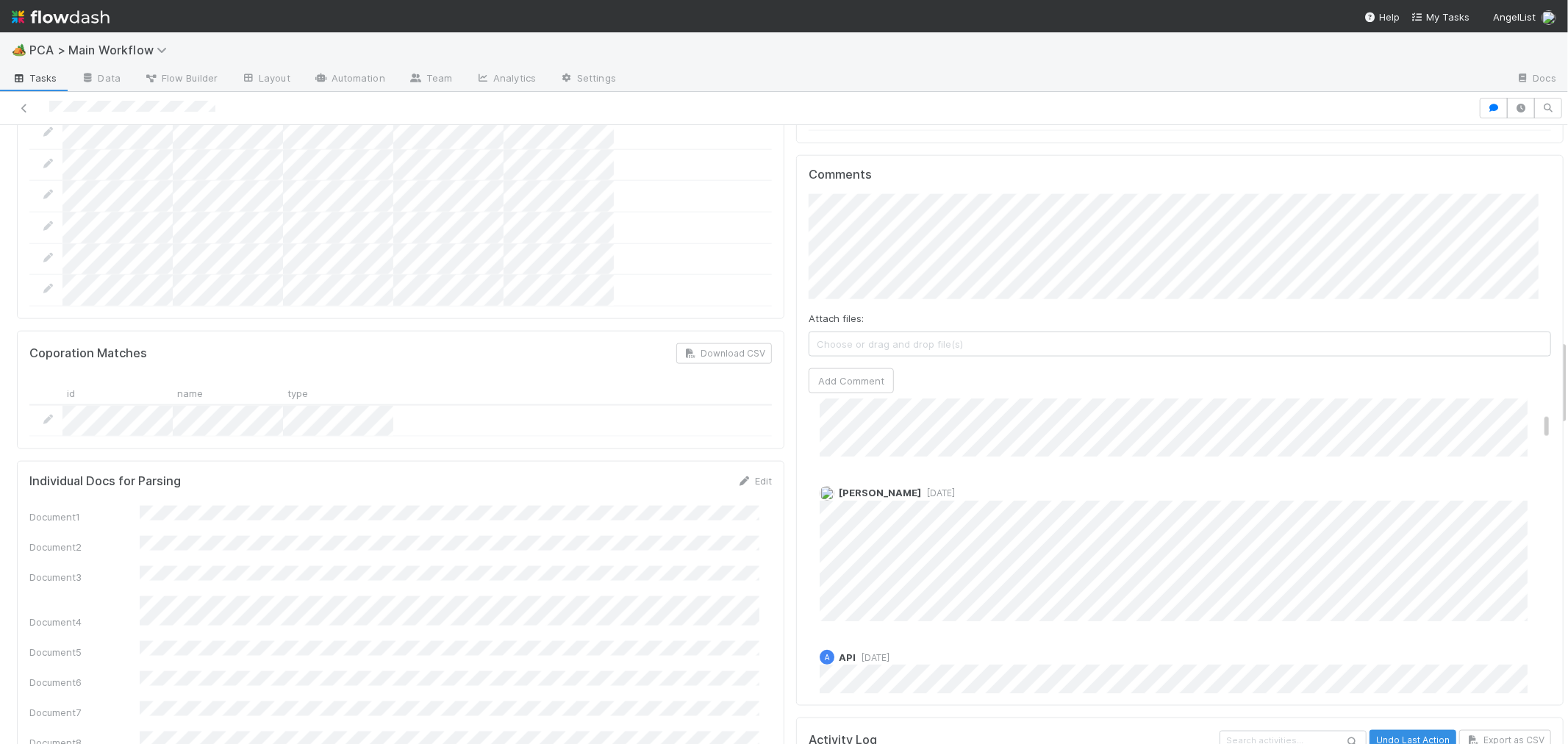
click at [47, 19] on img at bounding box center [61, 17] width 98 height 25
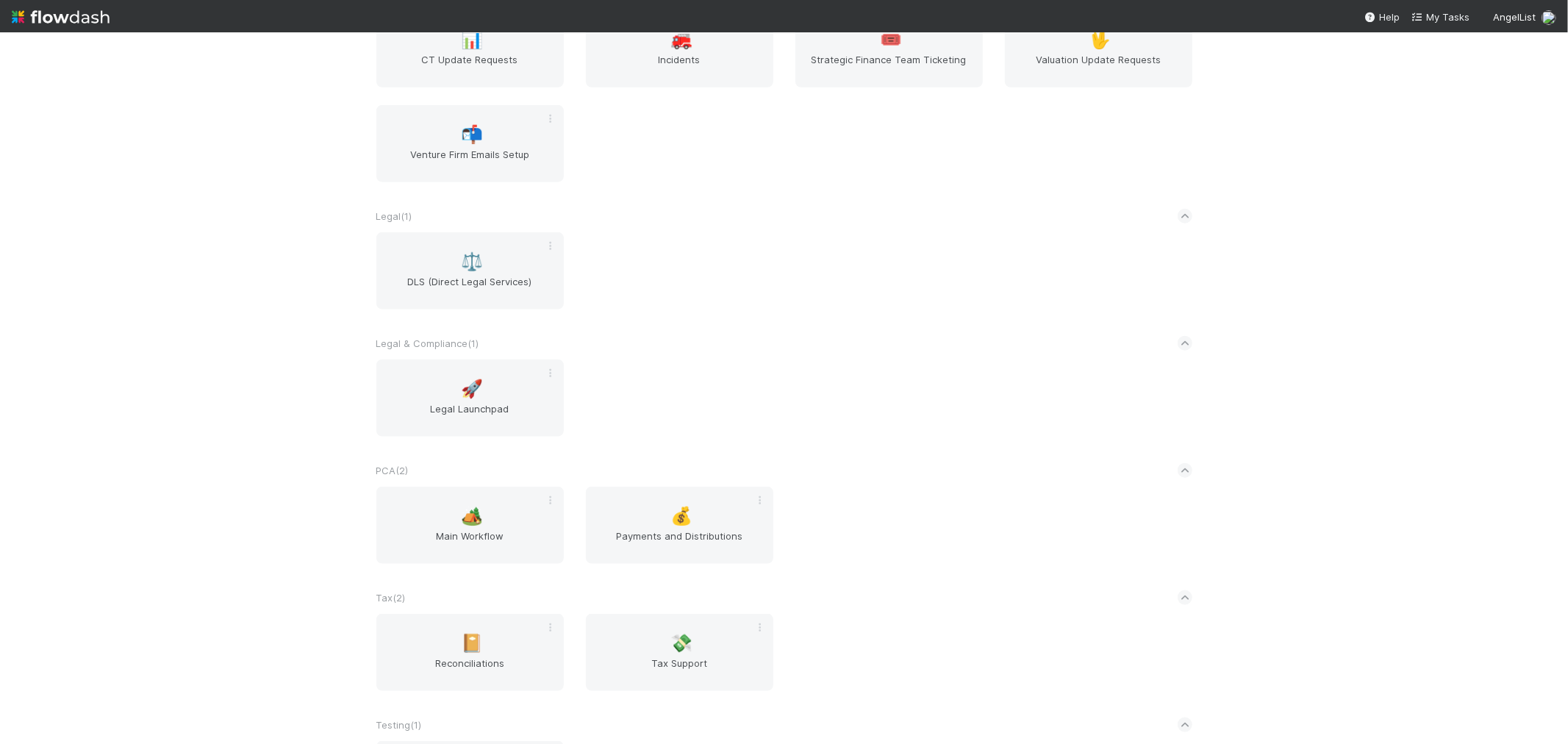
scroll to position [1323, 0]
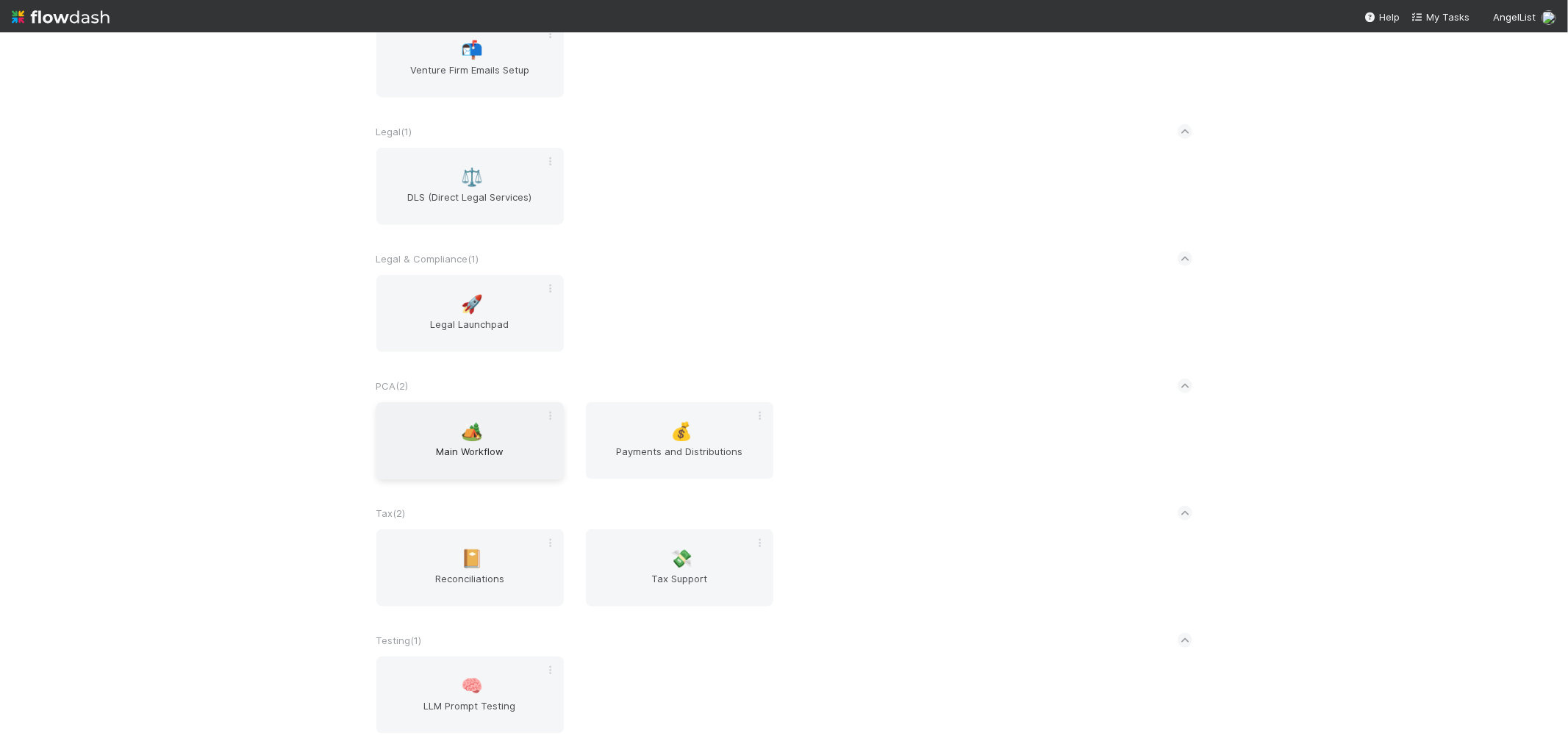
click at [496, 444] on span "Main Workflow" at bounding box center [470, 459] width 176 height 30
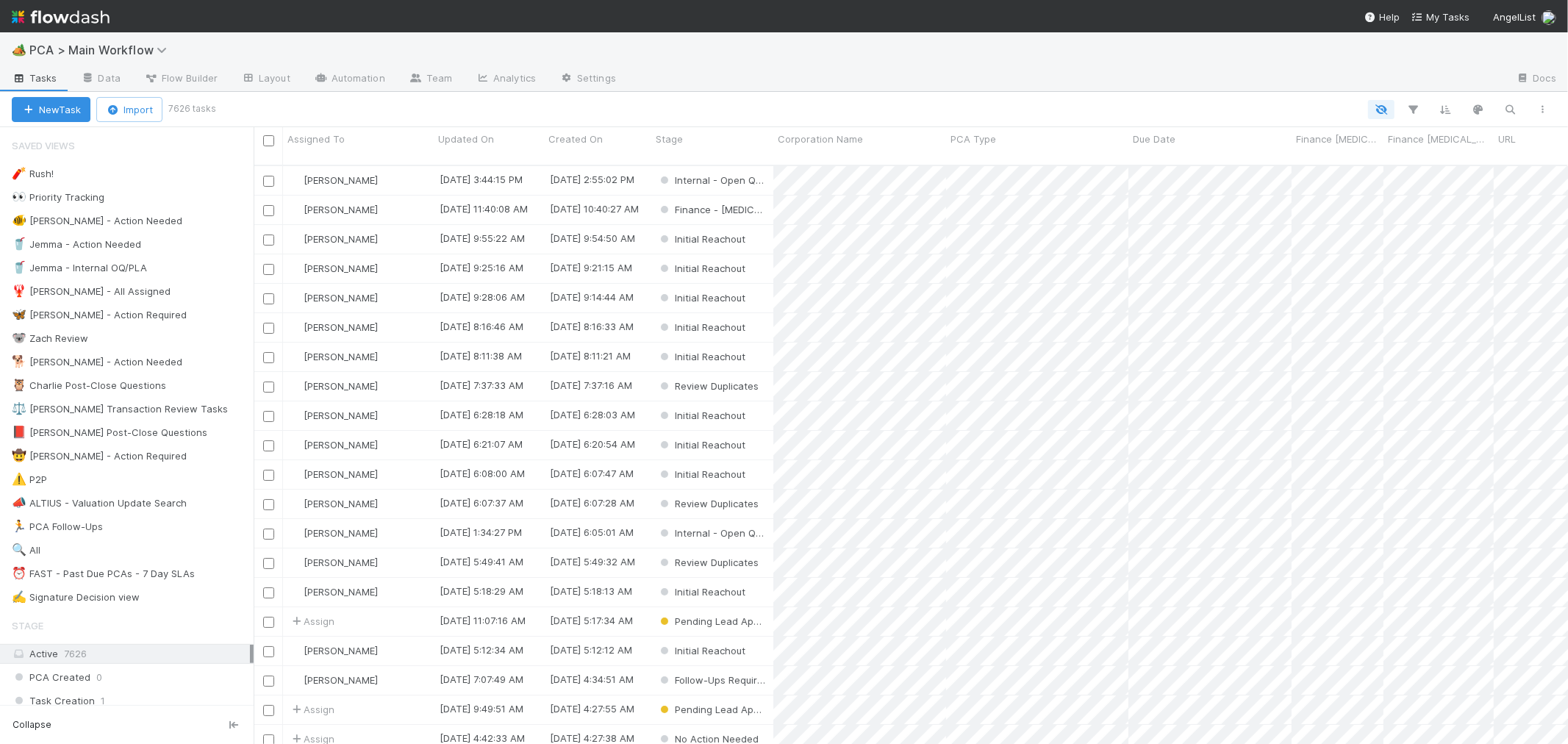
scroll to position [578, 1302]
click at [140, 571] on div "⏰ FAST - Past Due PCAs - 7 Day SLAs" at bounding box center [103, 573] width 184 height 18
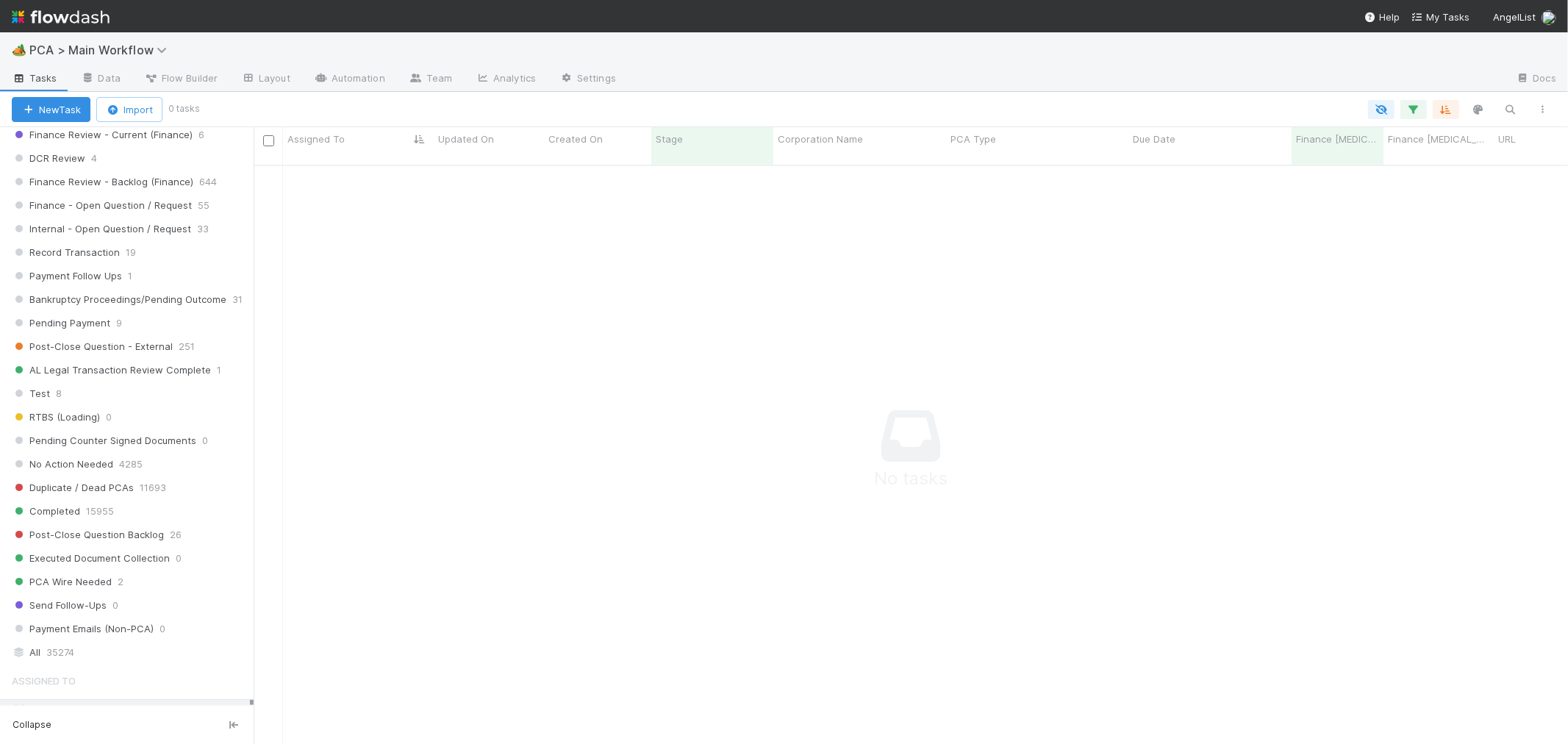
scroll to position [567, 1289]
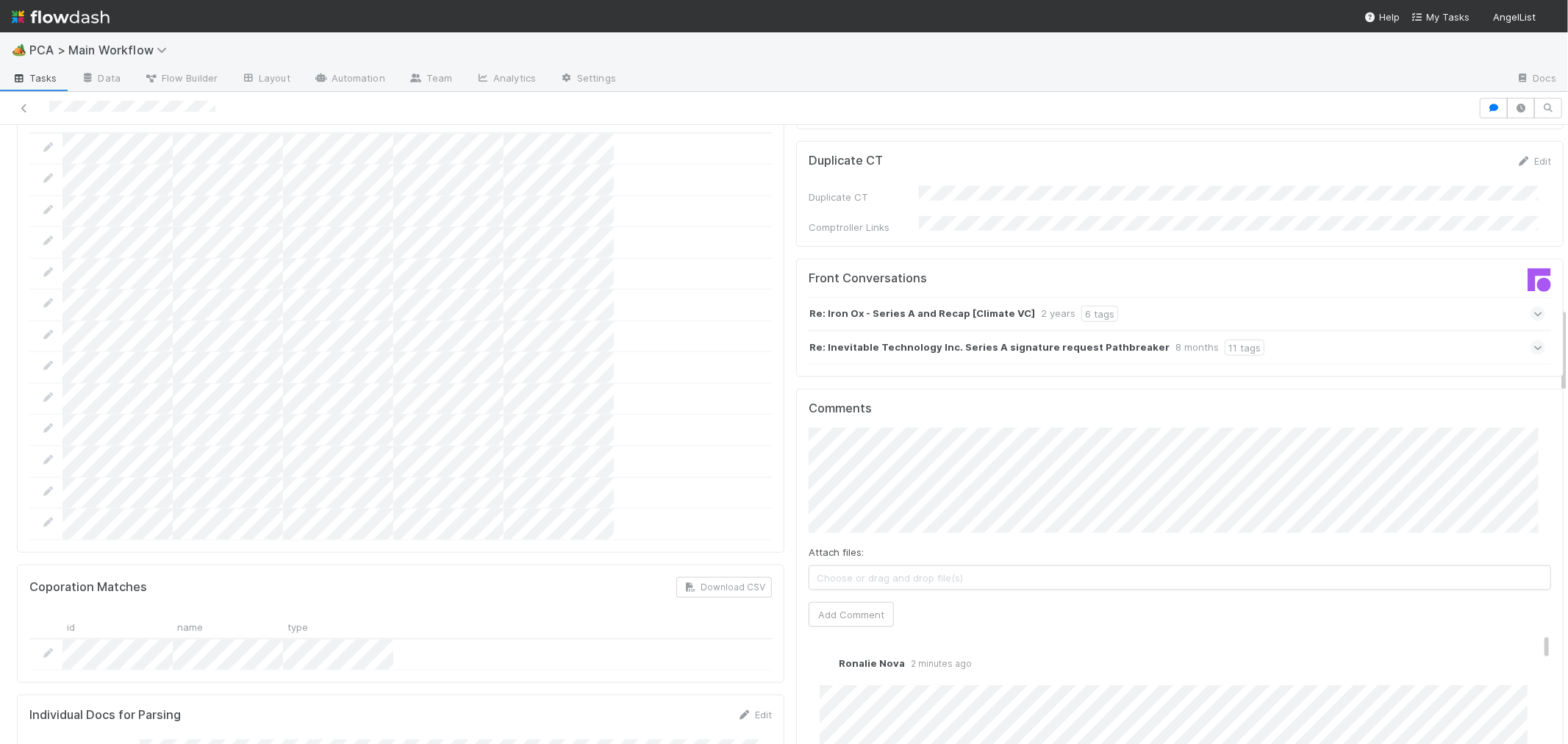
scroll to position [1317, 0]
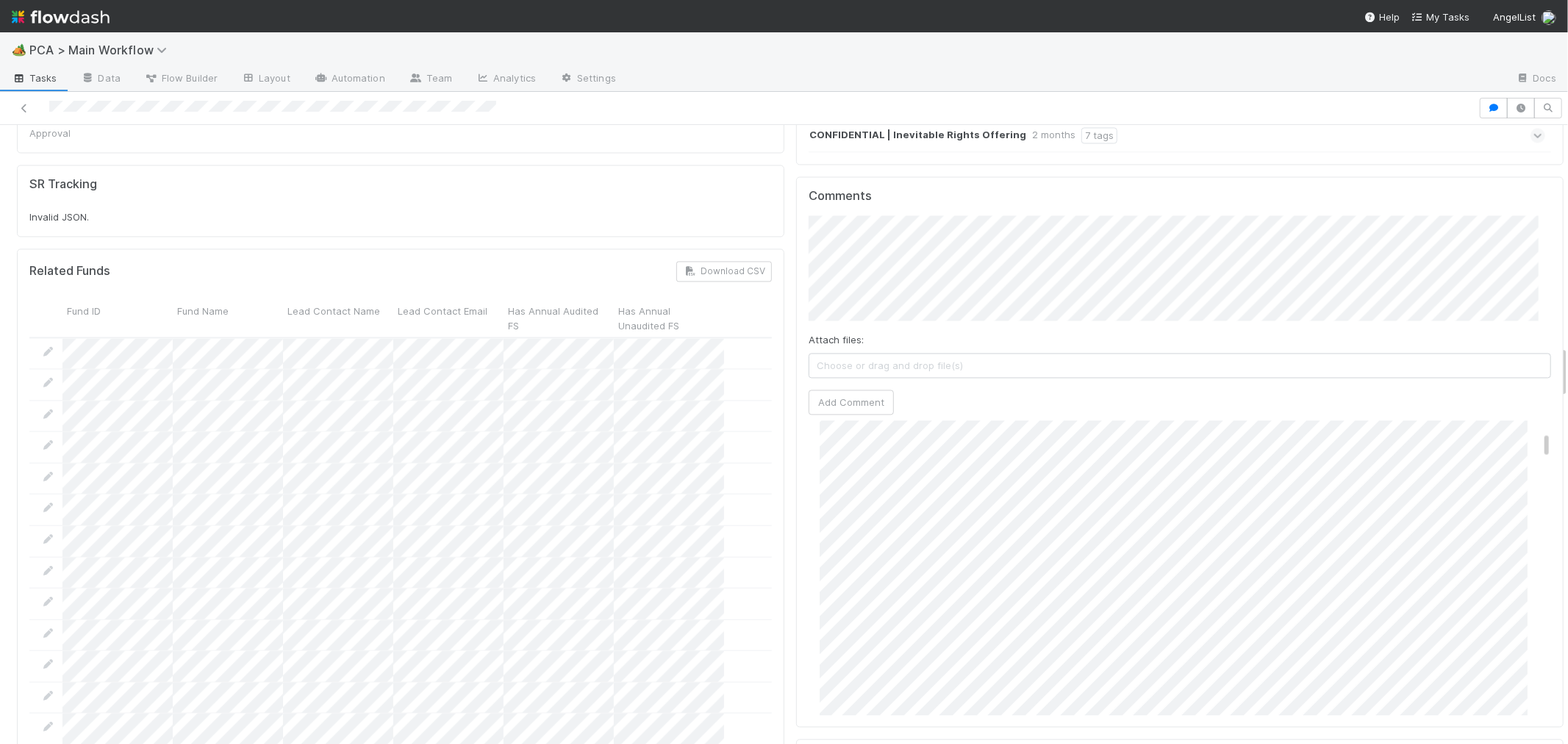
scroll to position [332, 0]
